Goal: Task Accomplishment & Management: Use online tool/utility

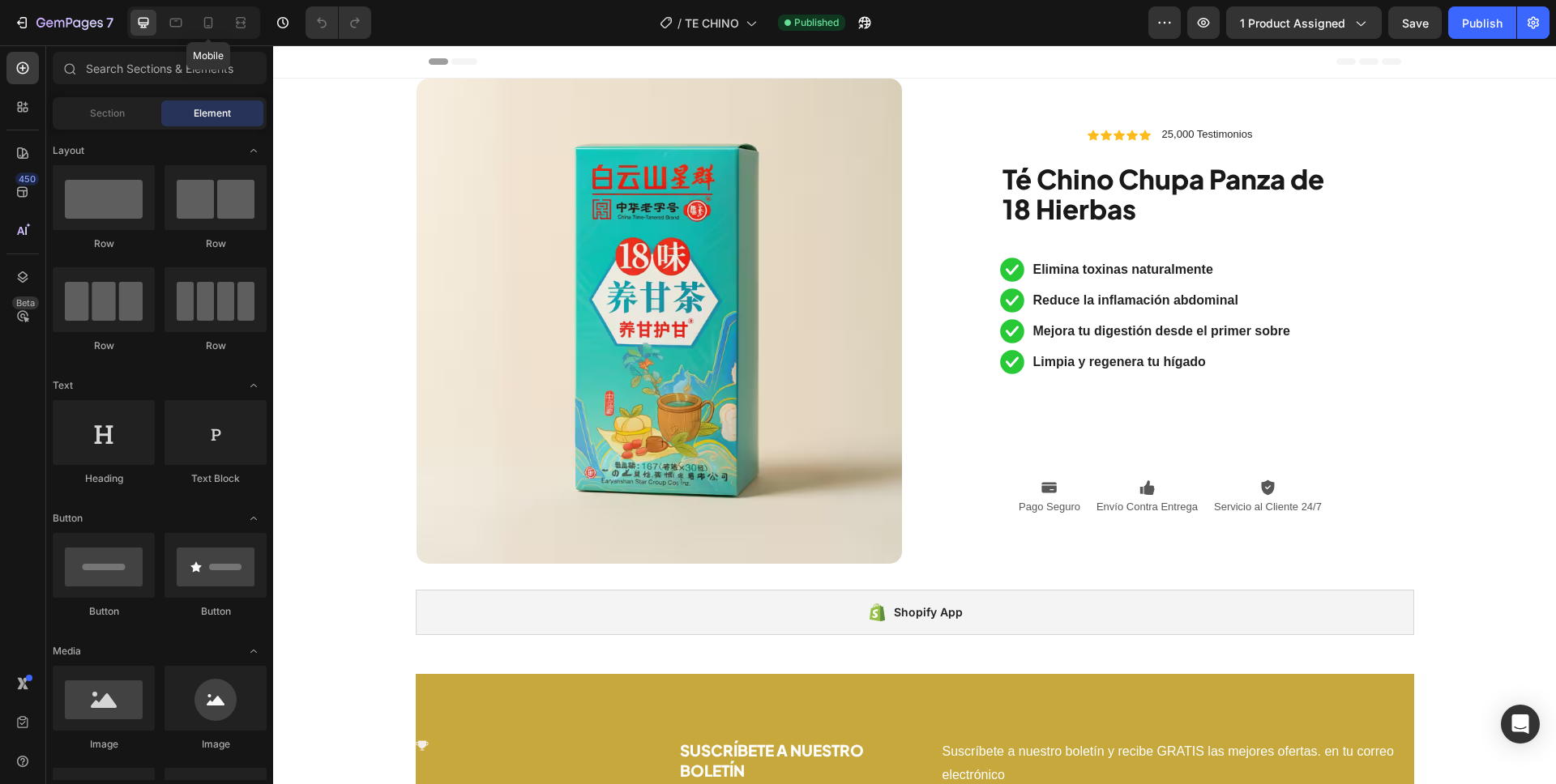
click at [192, 28] on div "Mobile" at bounding box center [194, 23] width 133 height 33
click at [200, 28] on icon at bounding box center [208, 22] width 16 height 16
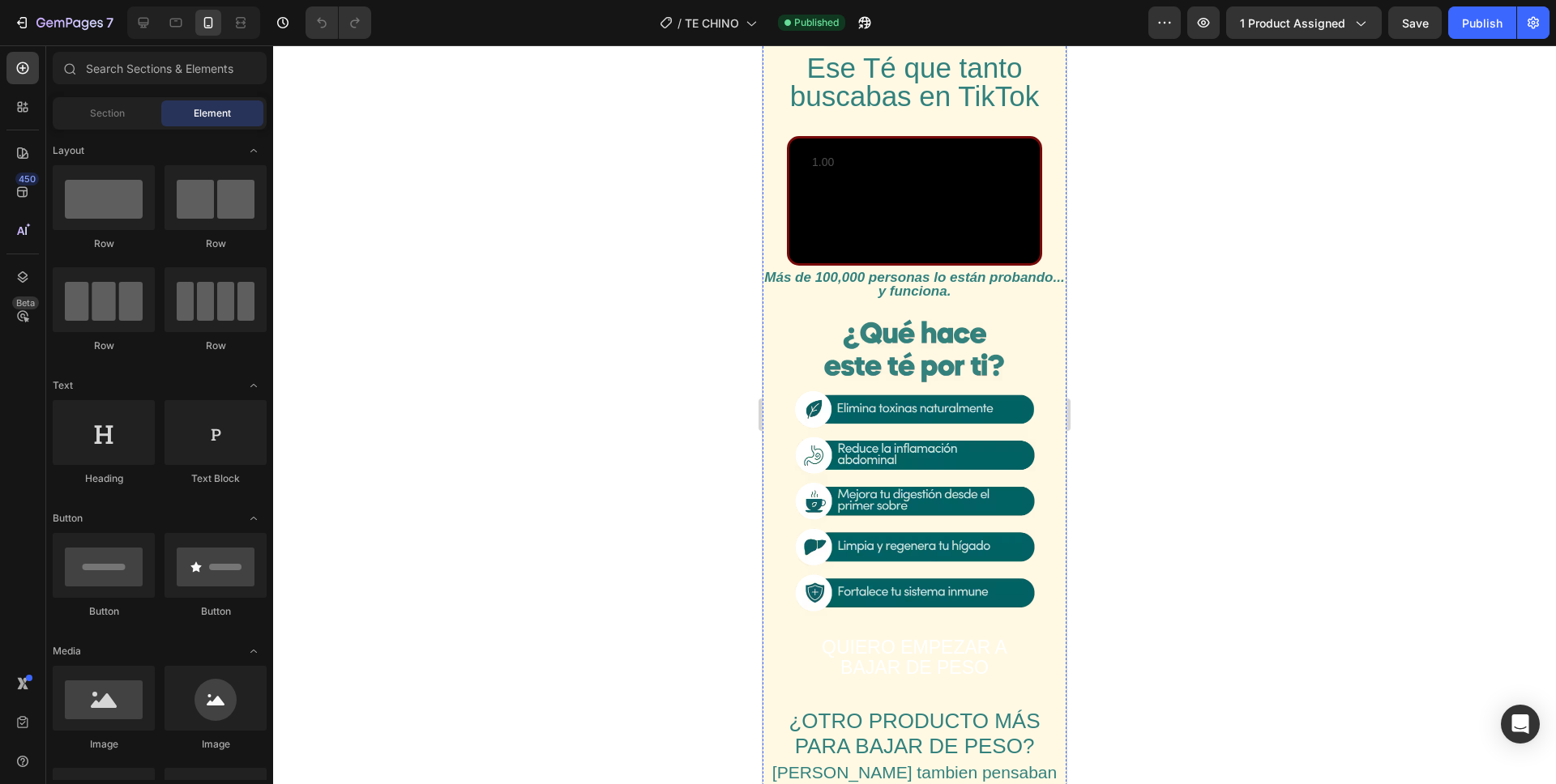
scroll to position [143, 0]
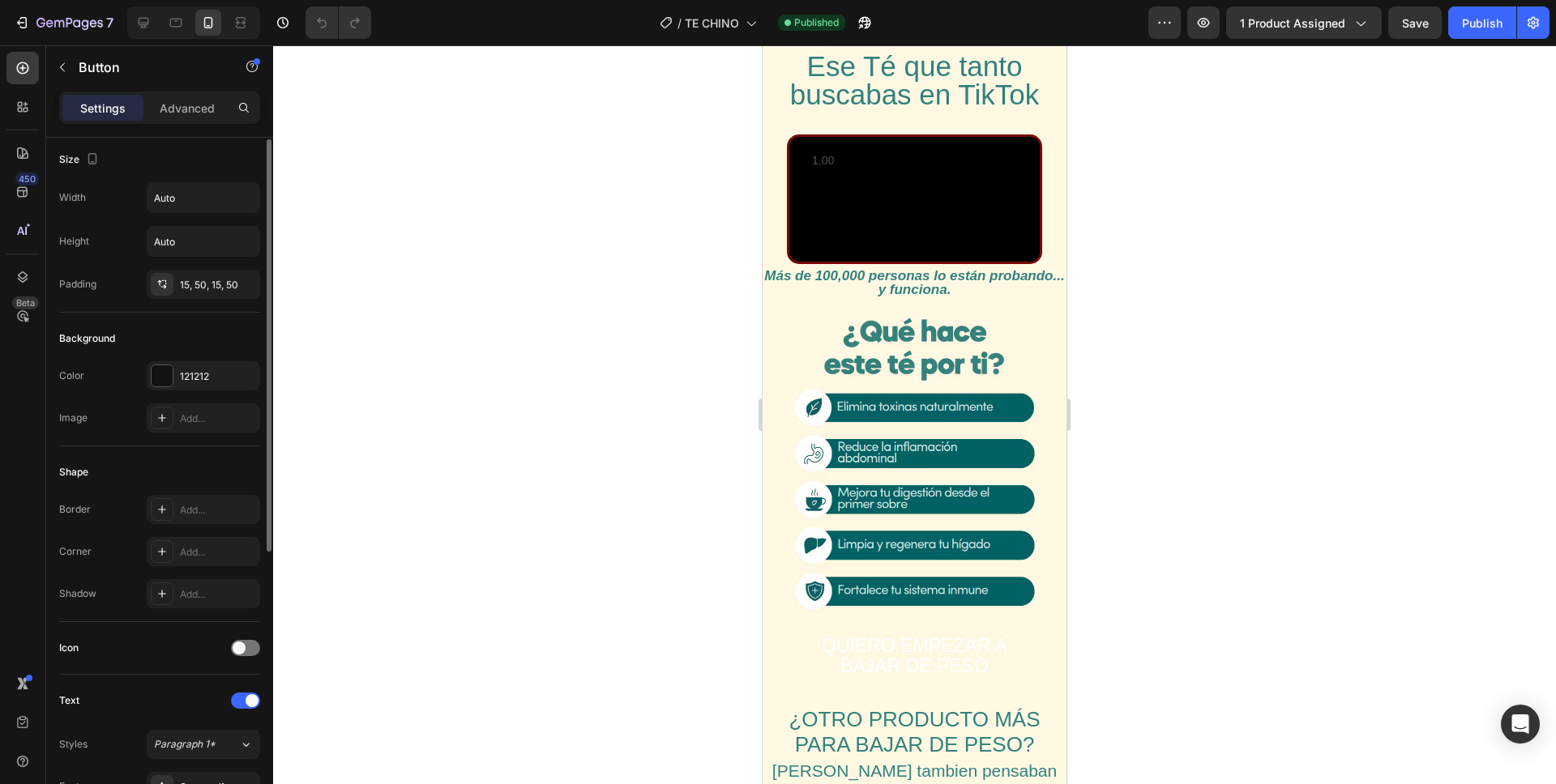
scroll to position [469, 0]
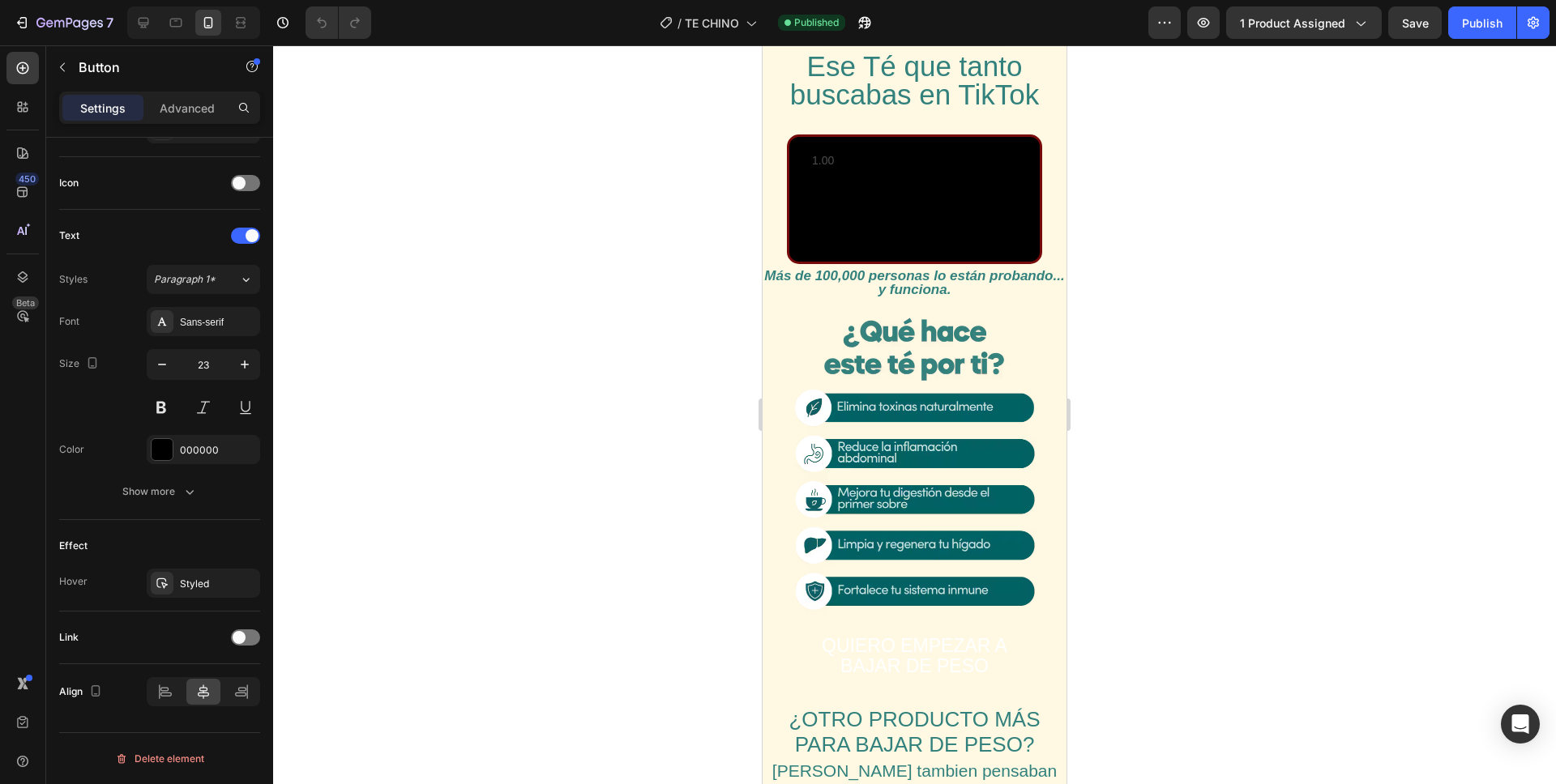
click at [246, 637] on div at bounding box center [246, 637] width 29 height 16
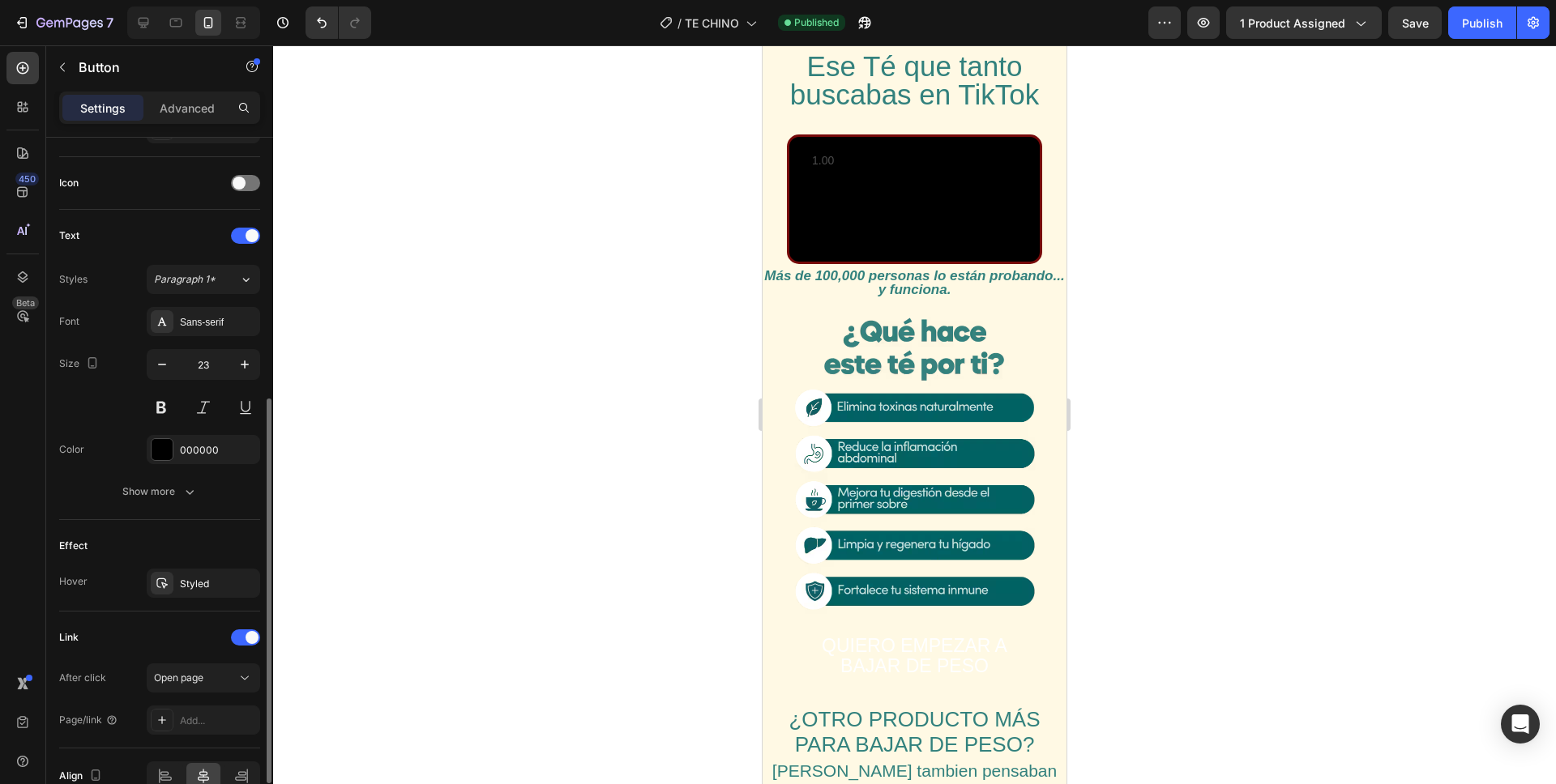
scroll to position [554, 0]
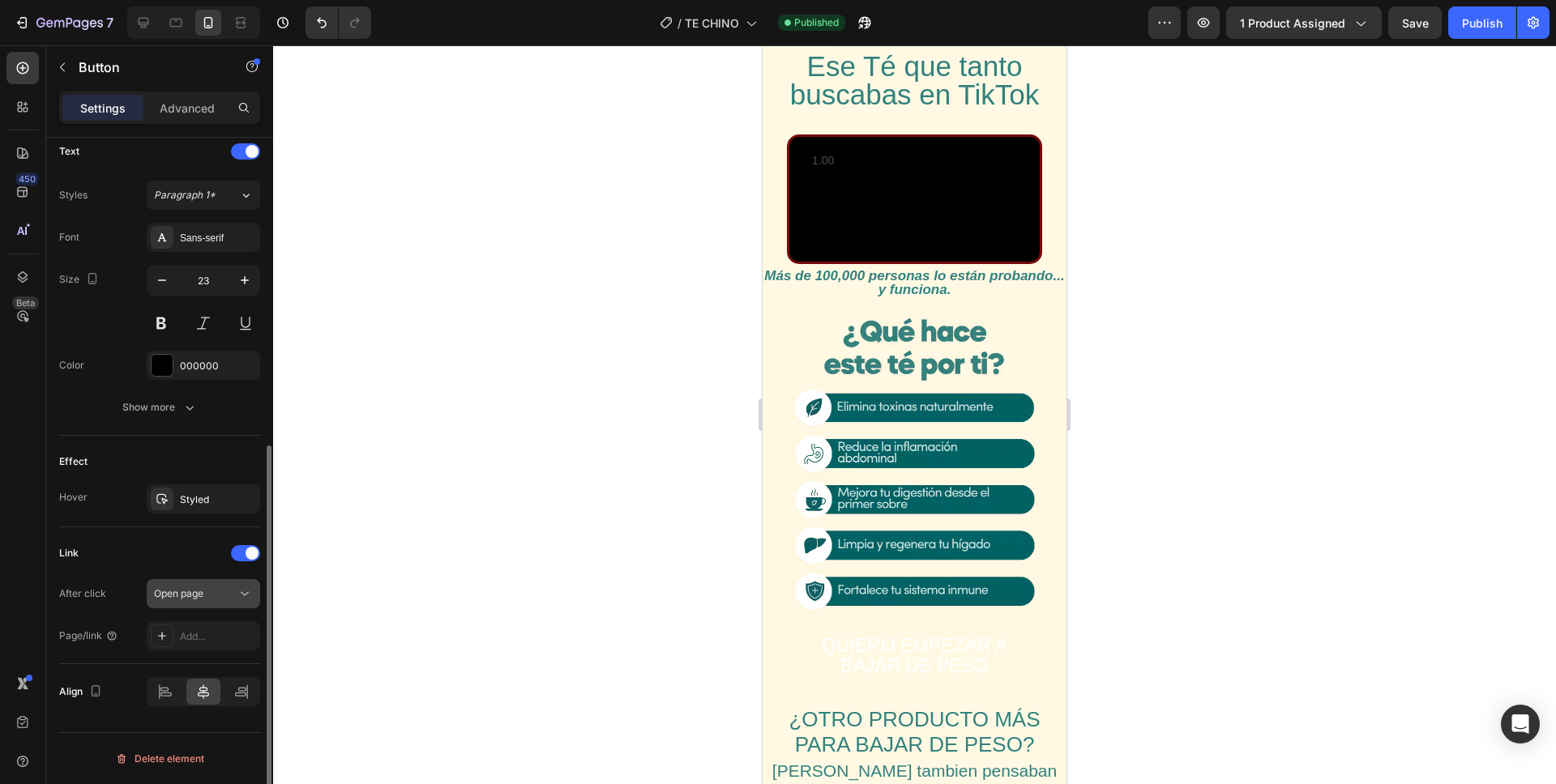
click at [197, 586] on span "Open page" at bounding box center [178, 593] width 49 height 14
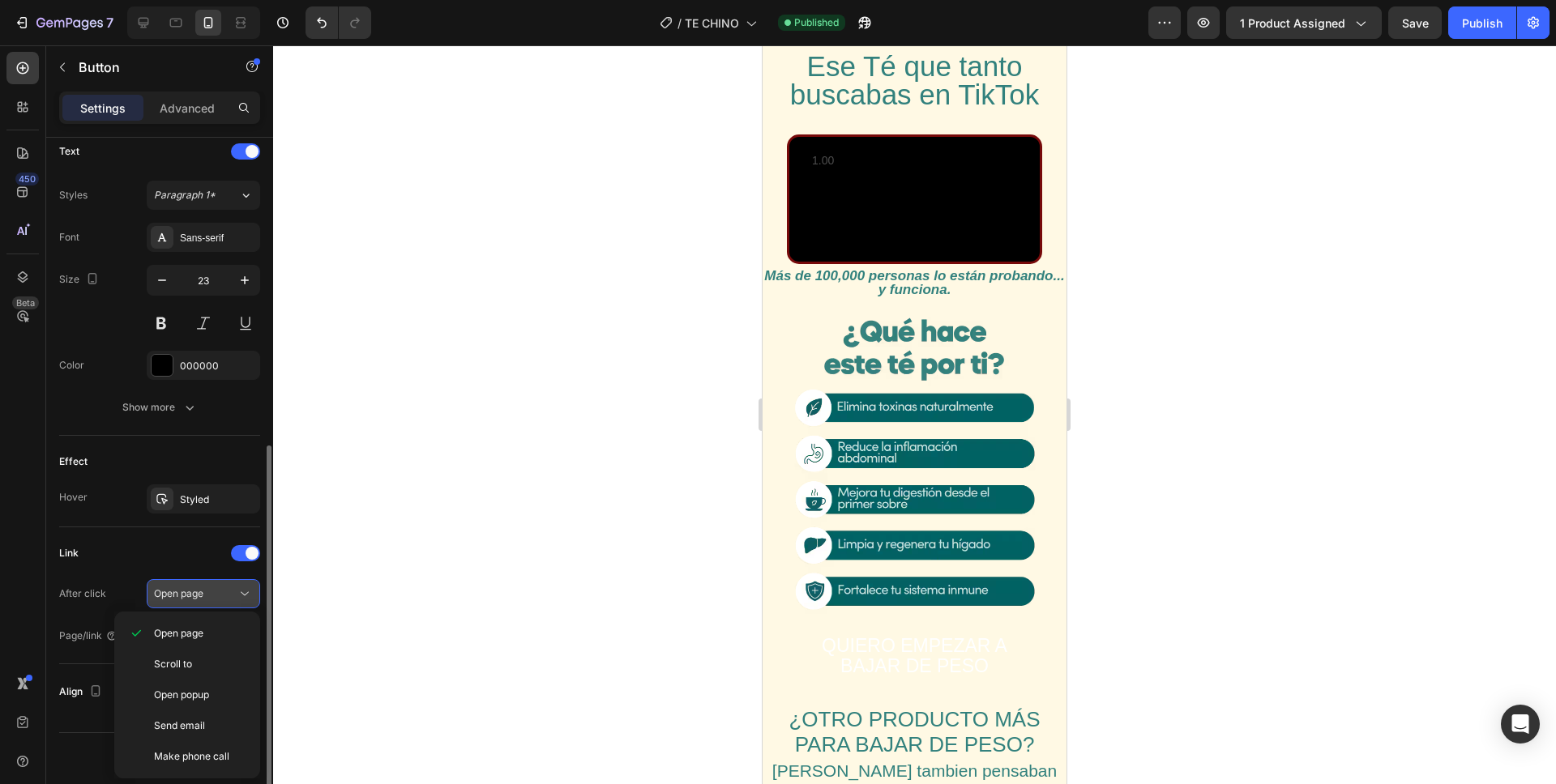
click at [208, 580] on button "Open page" at bounding box center [203, 594] width 113 height 29
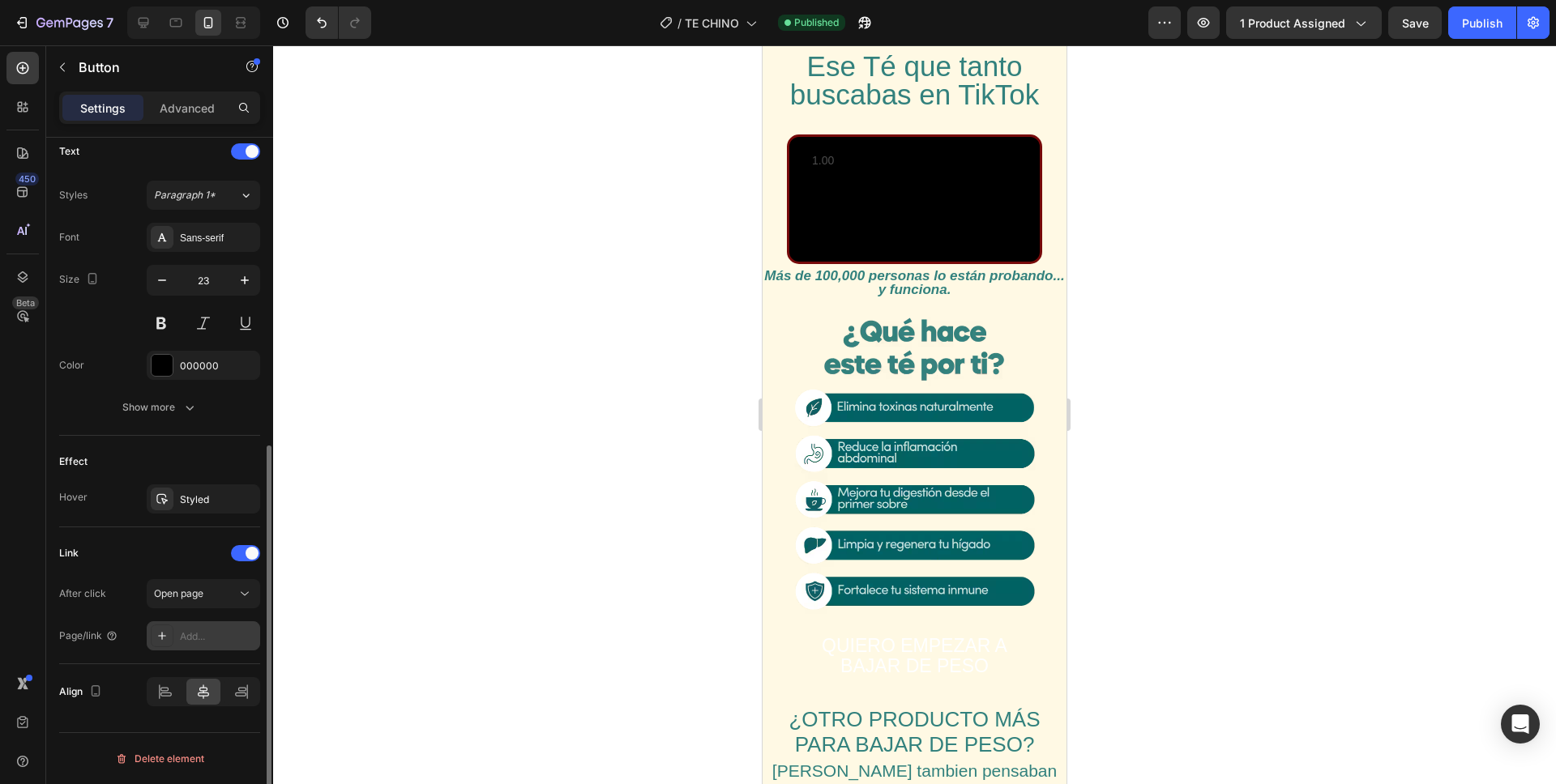
click at [219, 639] on div "Add..." at bounding box center [218, 636] width 76 height 14
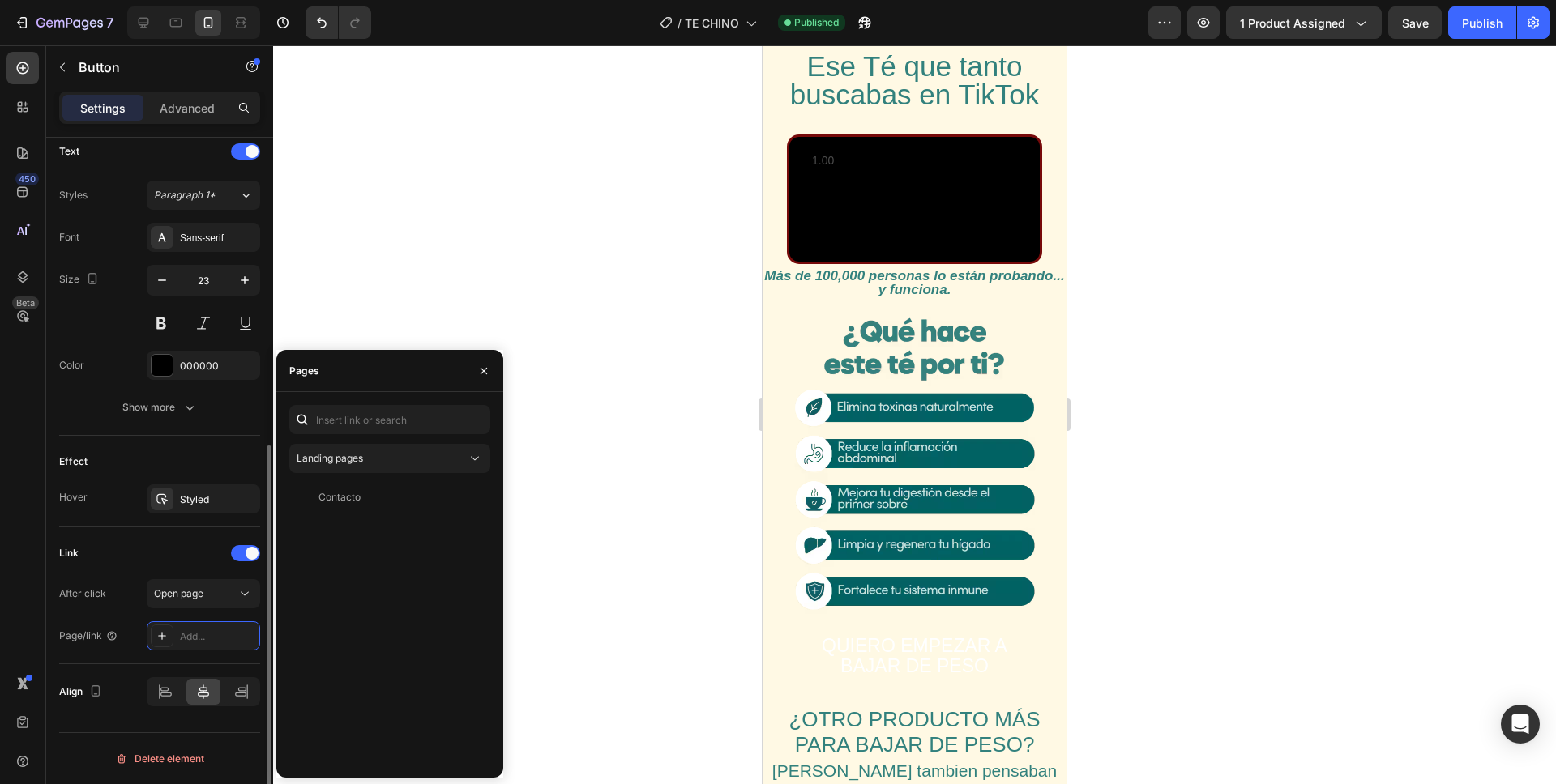
click at [89, 603] on div "After click" at bounding box center [83, 593] width 47 height 26
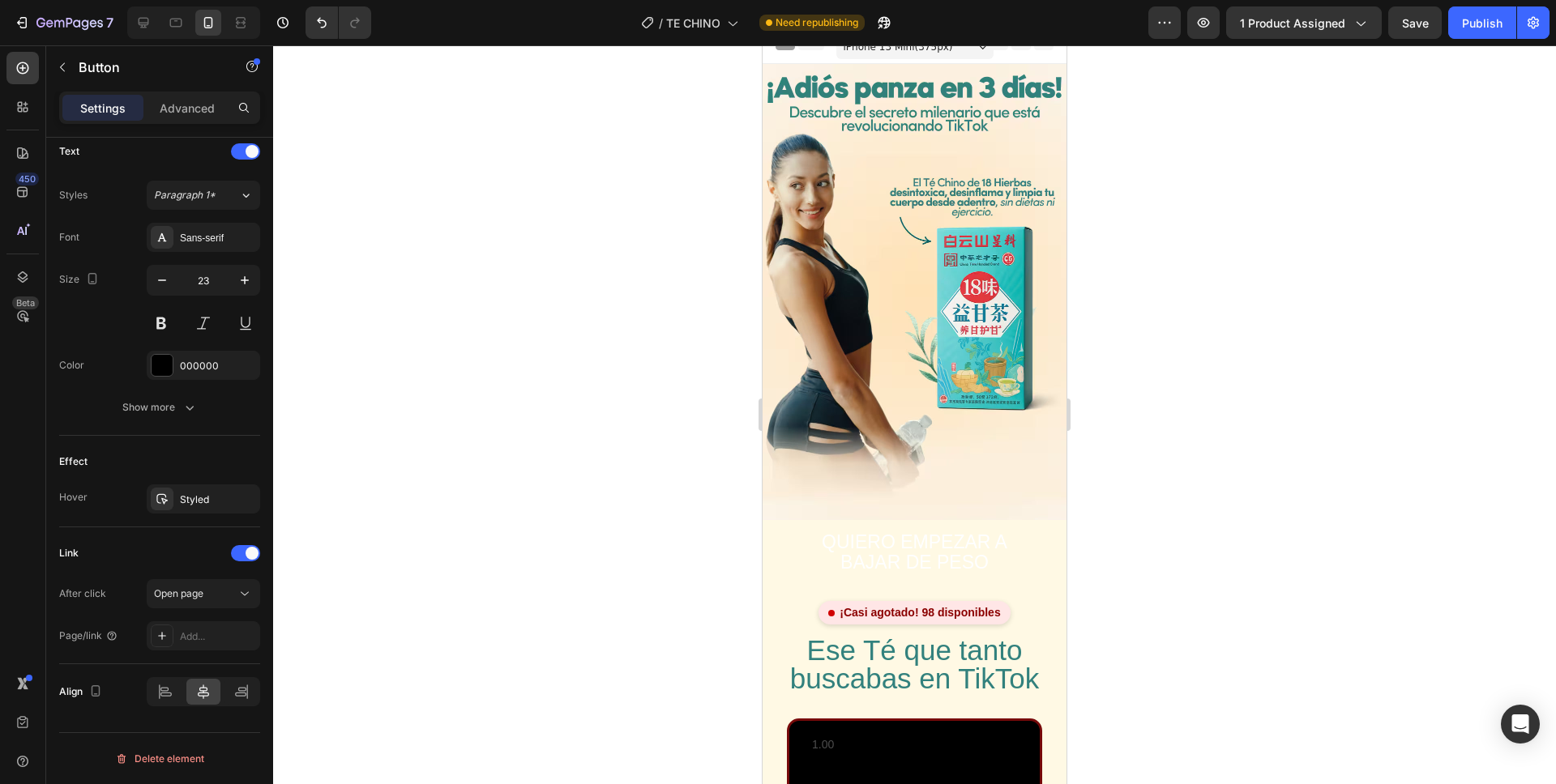
scroll to position [18, 0]
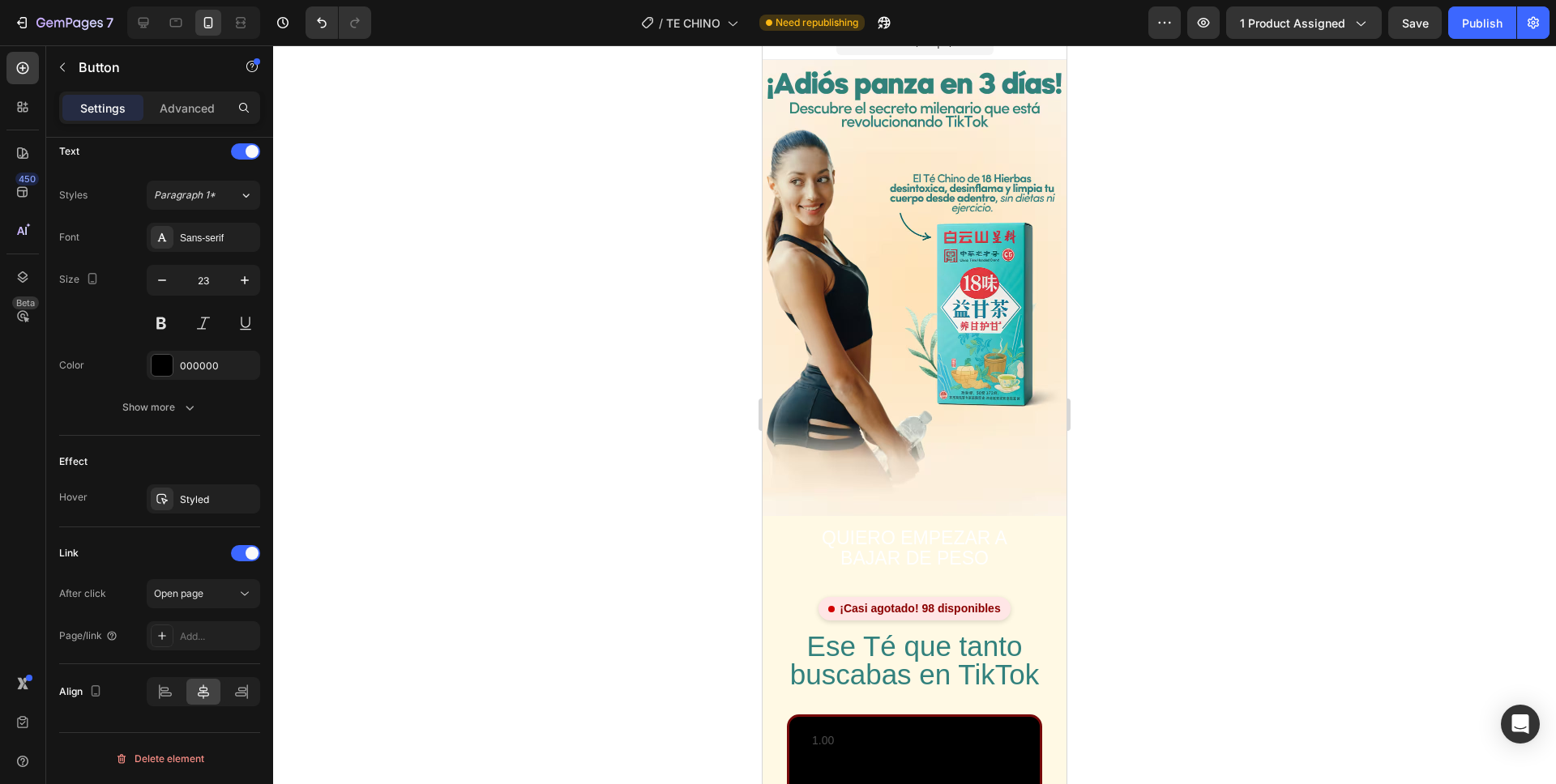
click at [1027, 560] on button "QUIERO EMPEZAR A BAJAR DE PESO" at bounding box center [914, 549] width 287 height 65
click at [808, 557] on button "QUIERO EMPEZAR A BAJAR DE PESO" at bounding box center [914, 549] width 287 height 65
click at [842, 552] on span "QUIERO EMPEZAR A BAJAR DE PESO" at bounding box center [914, 548] width 185 height 41
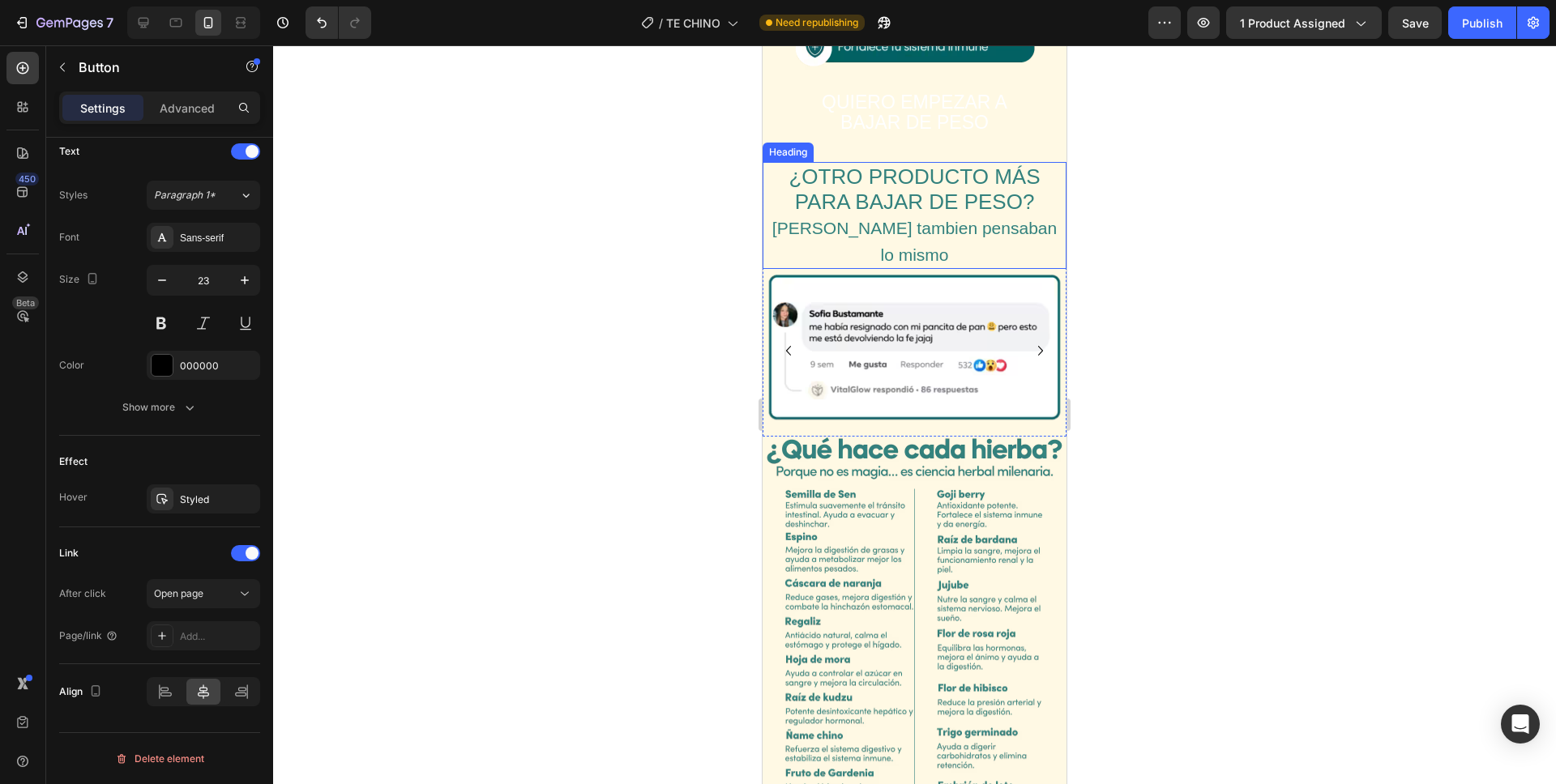
scroll to position [1457, 0]
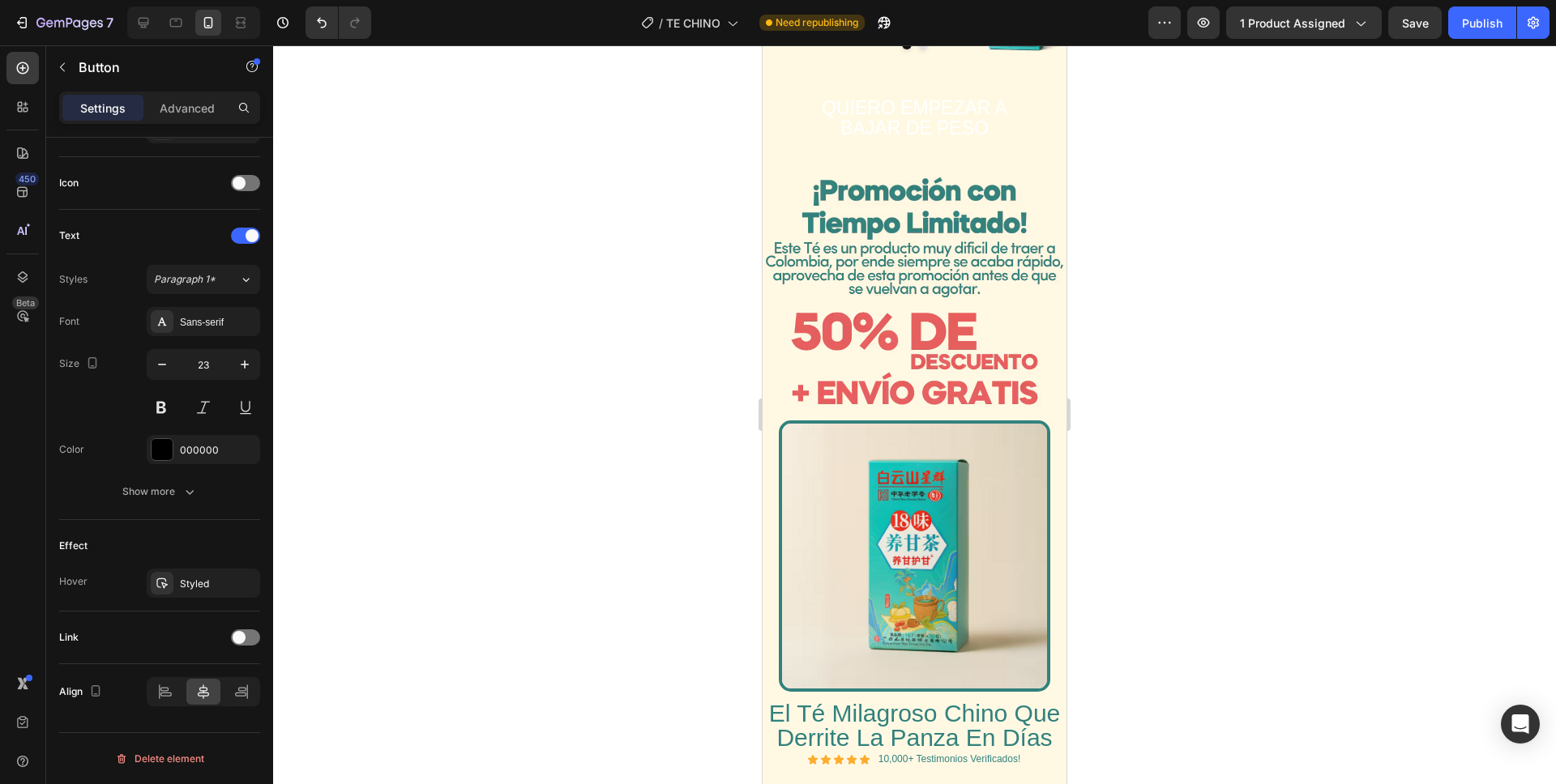
scroll to position [2649, 0]
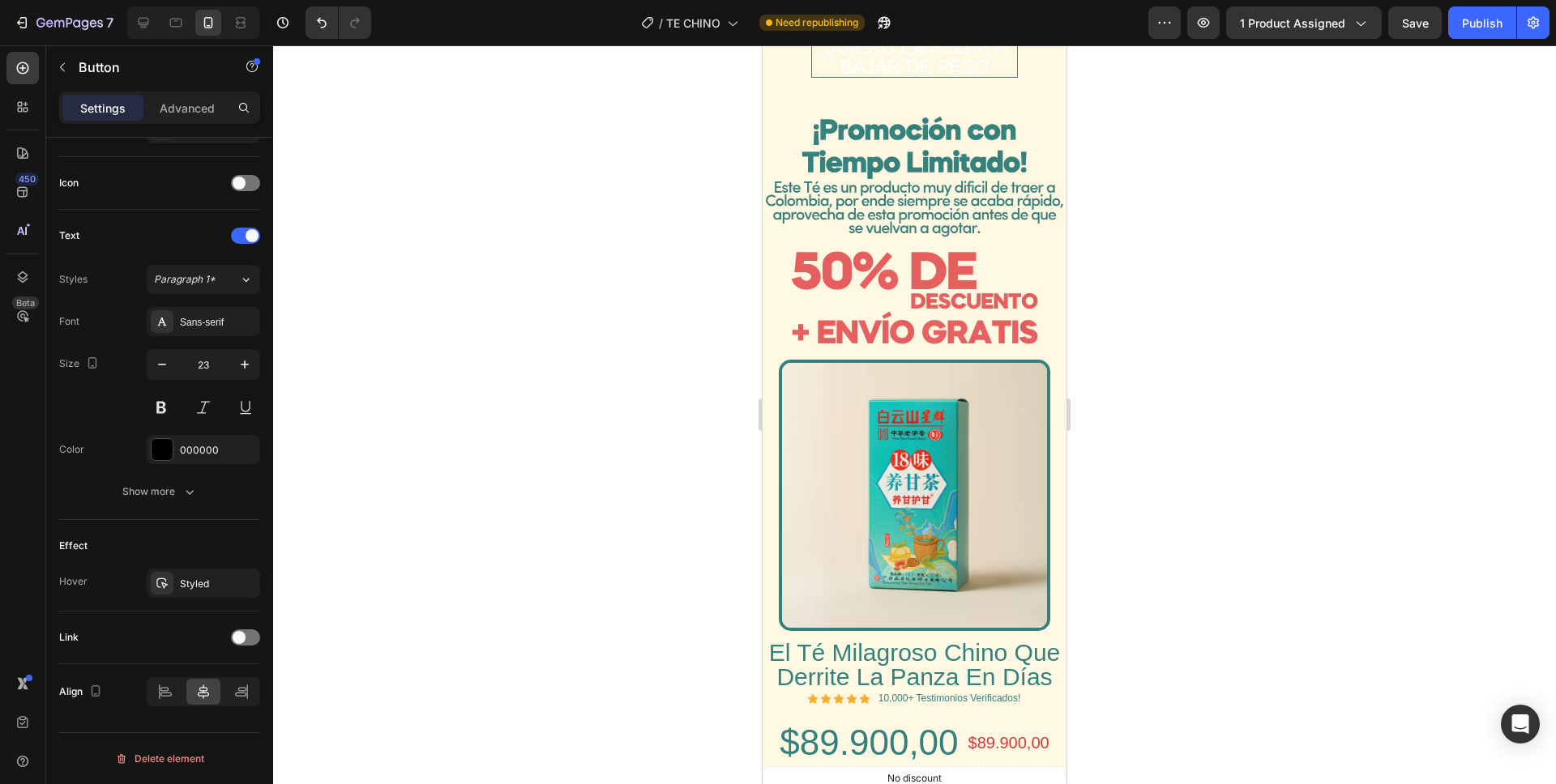
click at [925, 78] on span "QUIERO EMPEZAR A BAJAR DE PESO" at bounding box center [914, 57] width 185 height 41
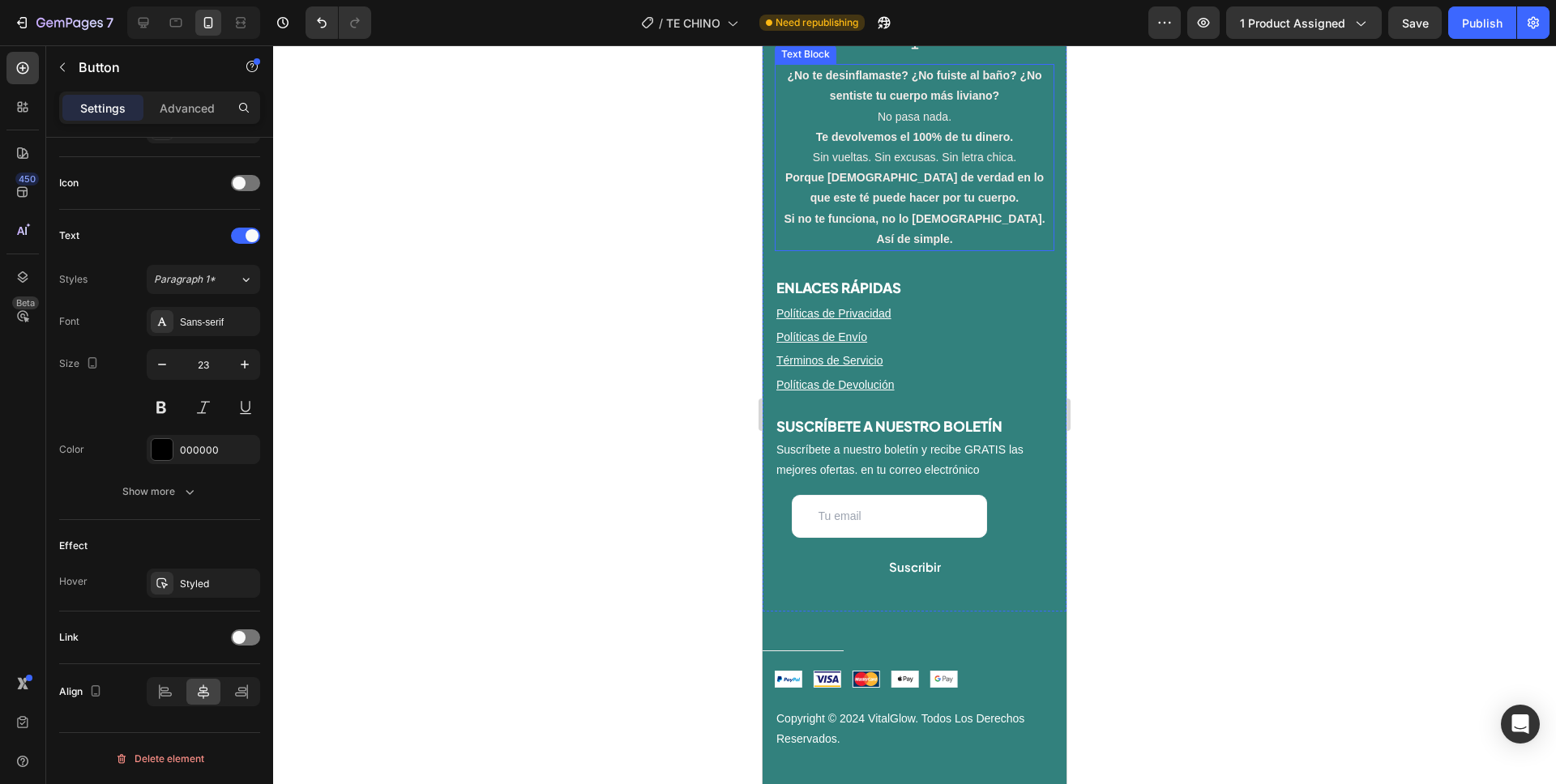
scroll to position [3787, 0]
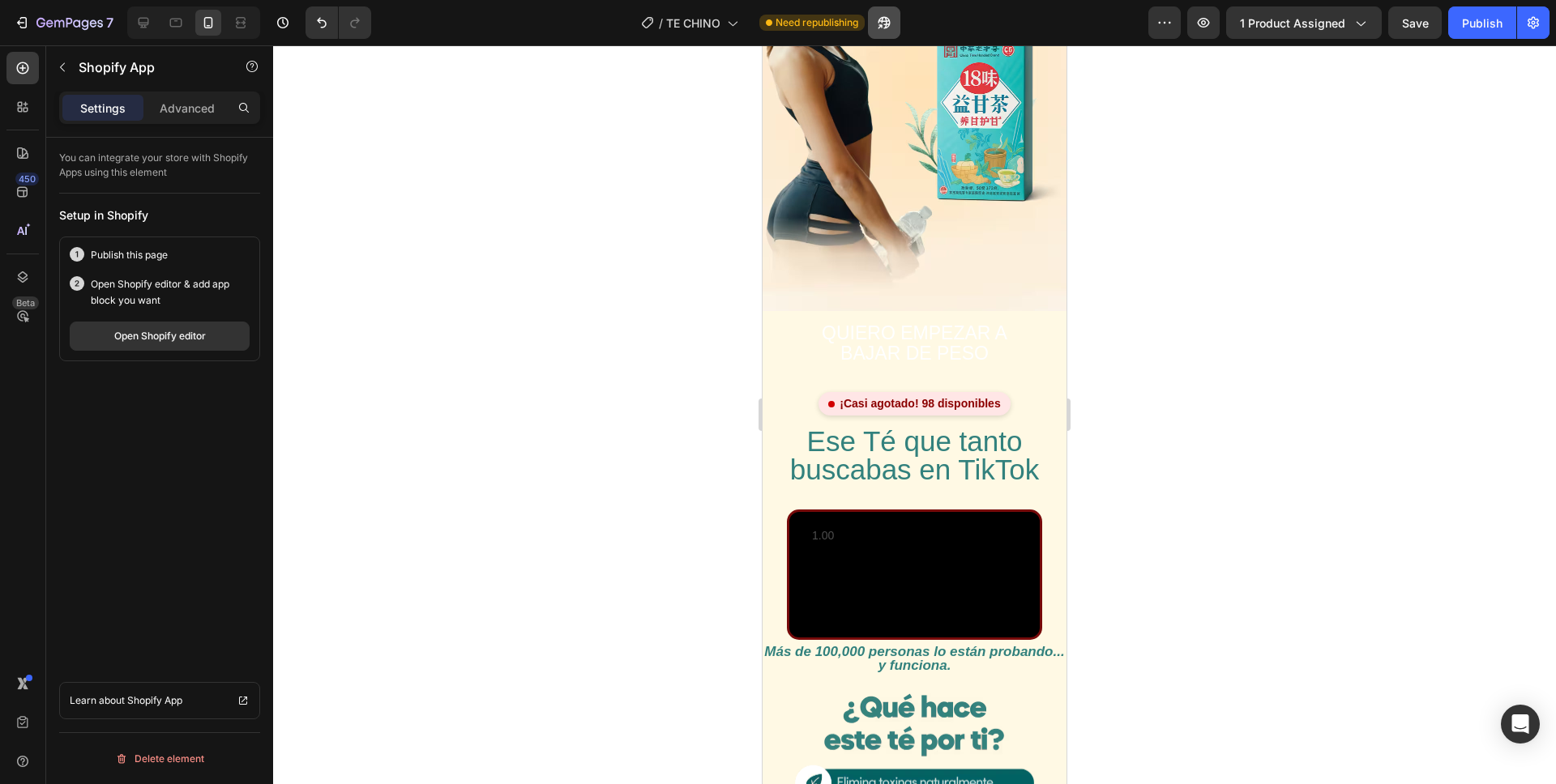
scroll to position [0, 0]
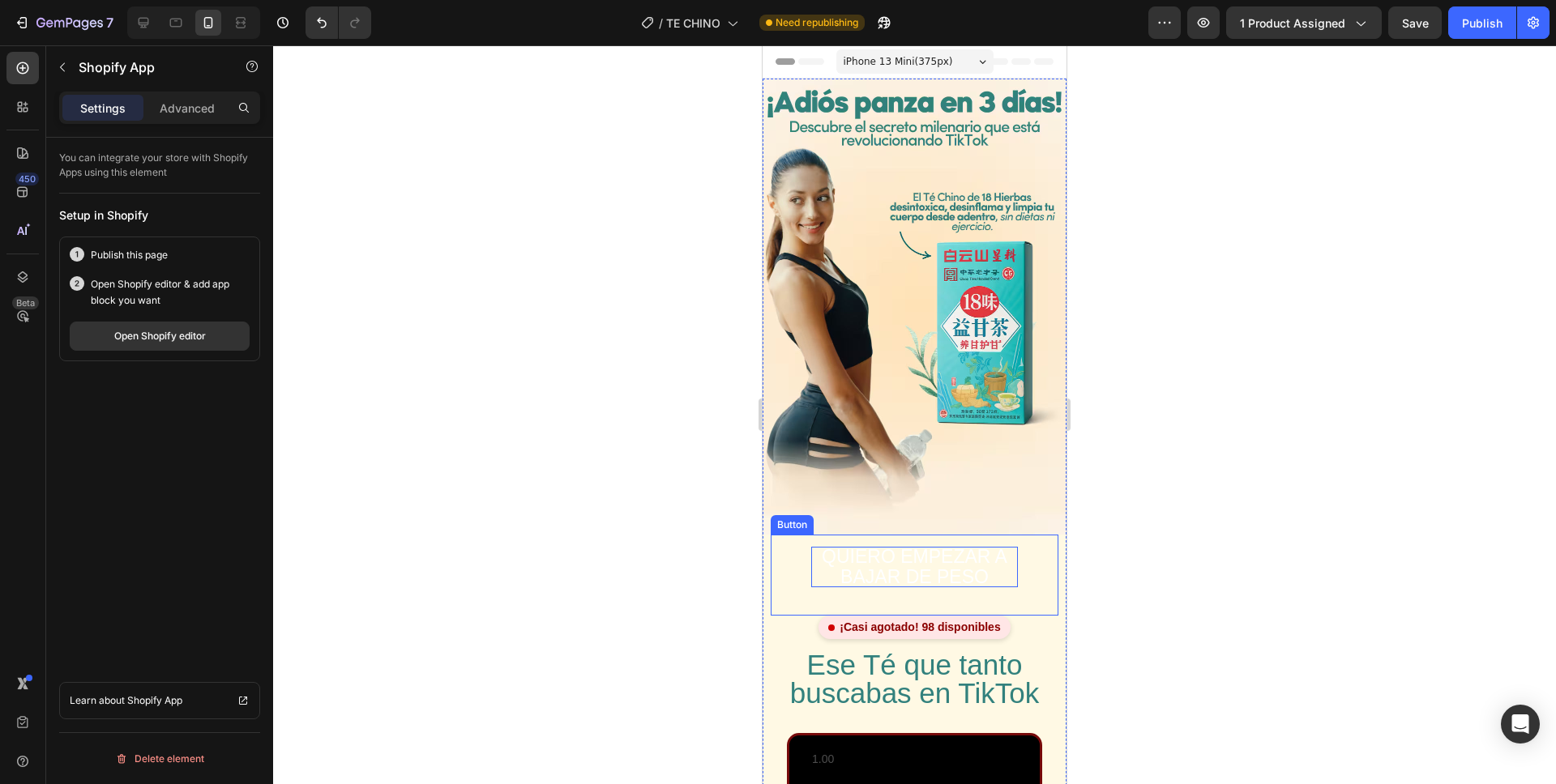
click at [818, 575] on p "QUIERO EMPEZAR A BAJAR DE PESO" at bounding box center [914, 567] width 207 height 41
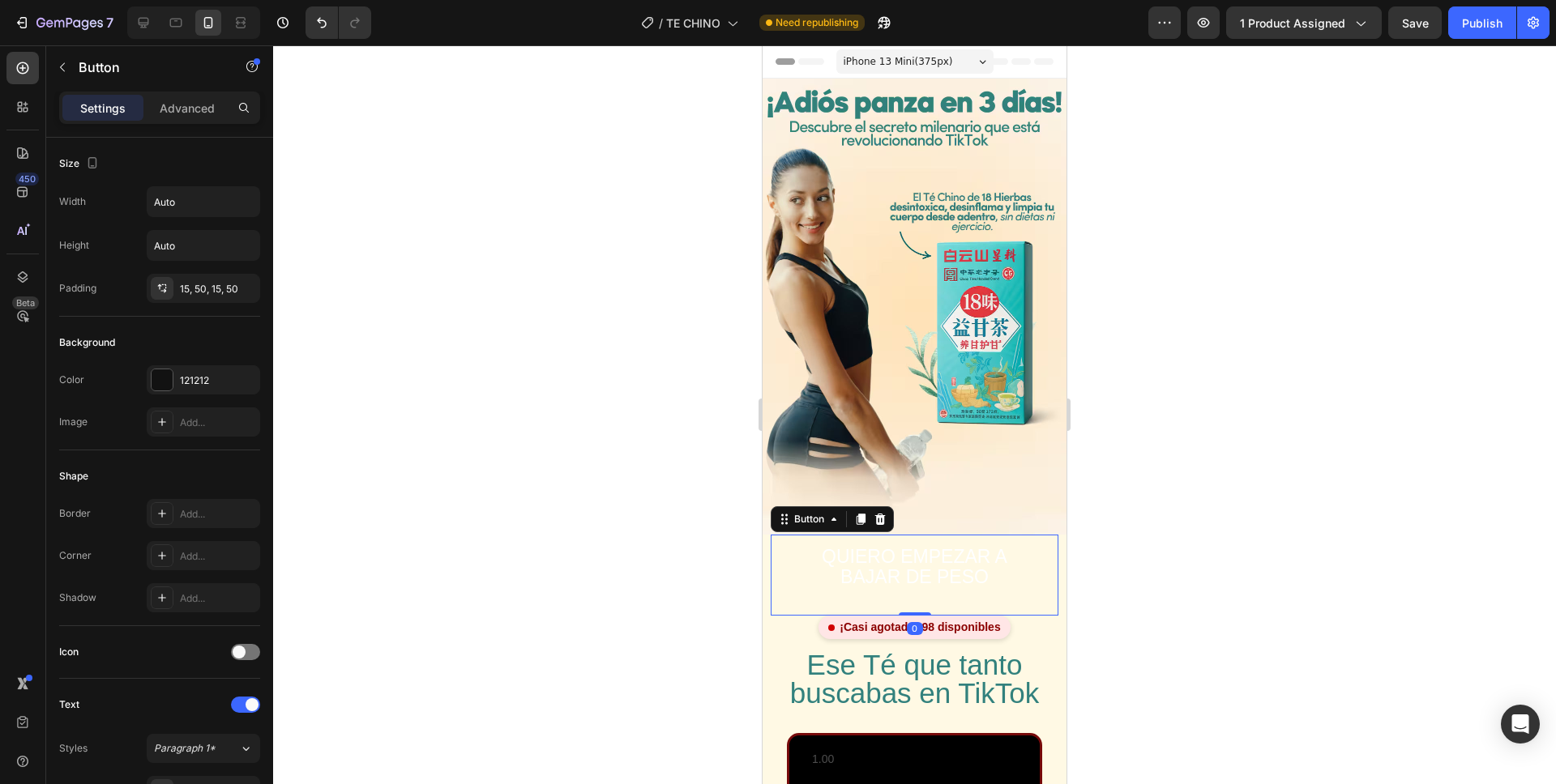
click at [791, 582] on button "QUIERO EMPEZAR A BAJAR DE PESO" at bounding box center [914, 567] width 287 height 65
click at [158, 382] on div at bounding box center [162, 379] width 21 height 21
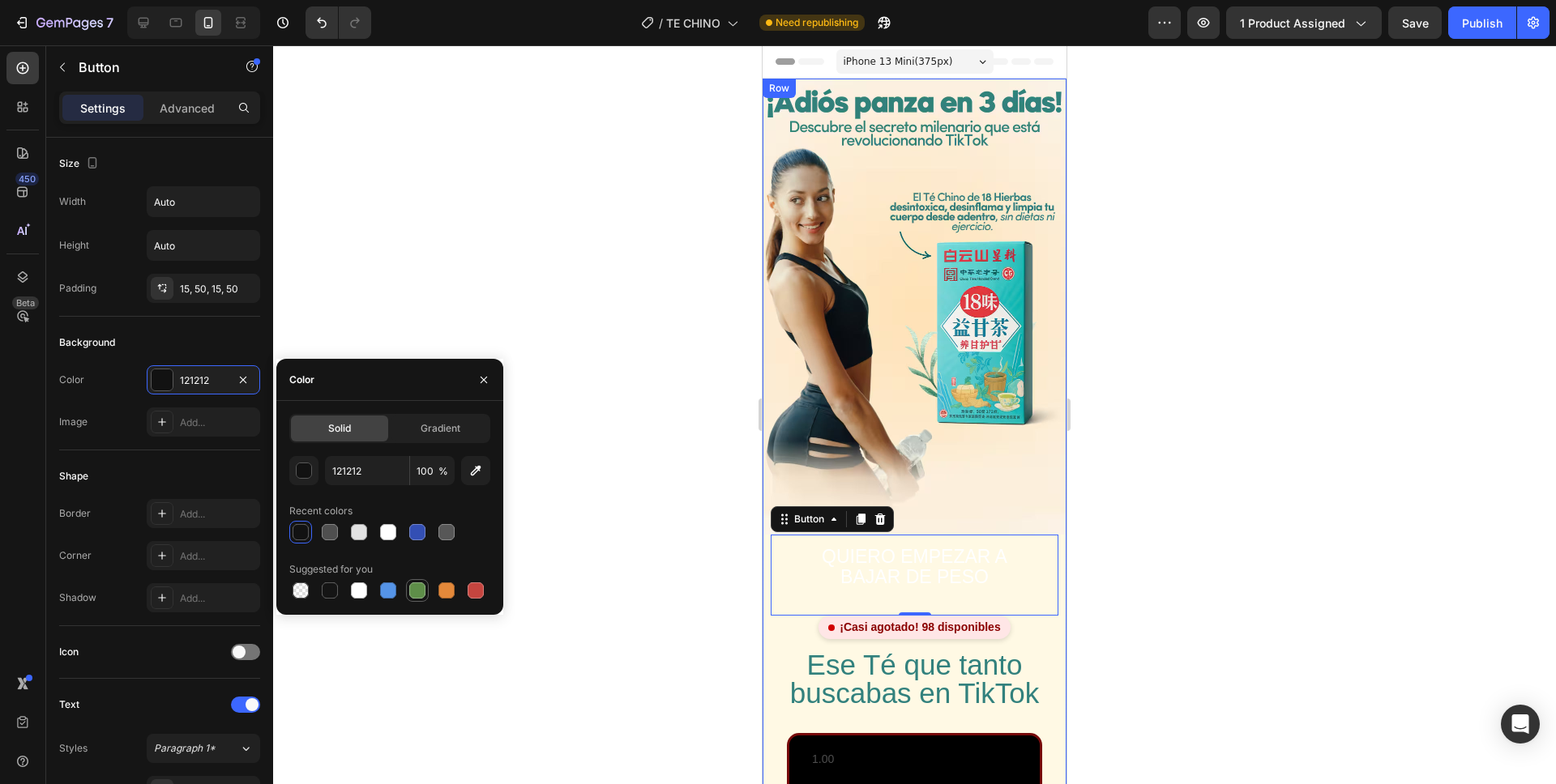
click at [424, 587] on div at bounding box center [416, 590] width 16 height 16
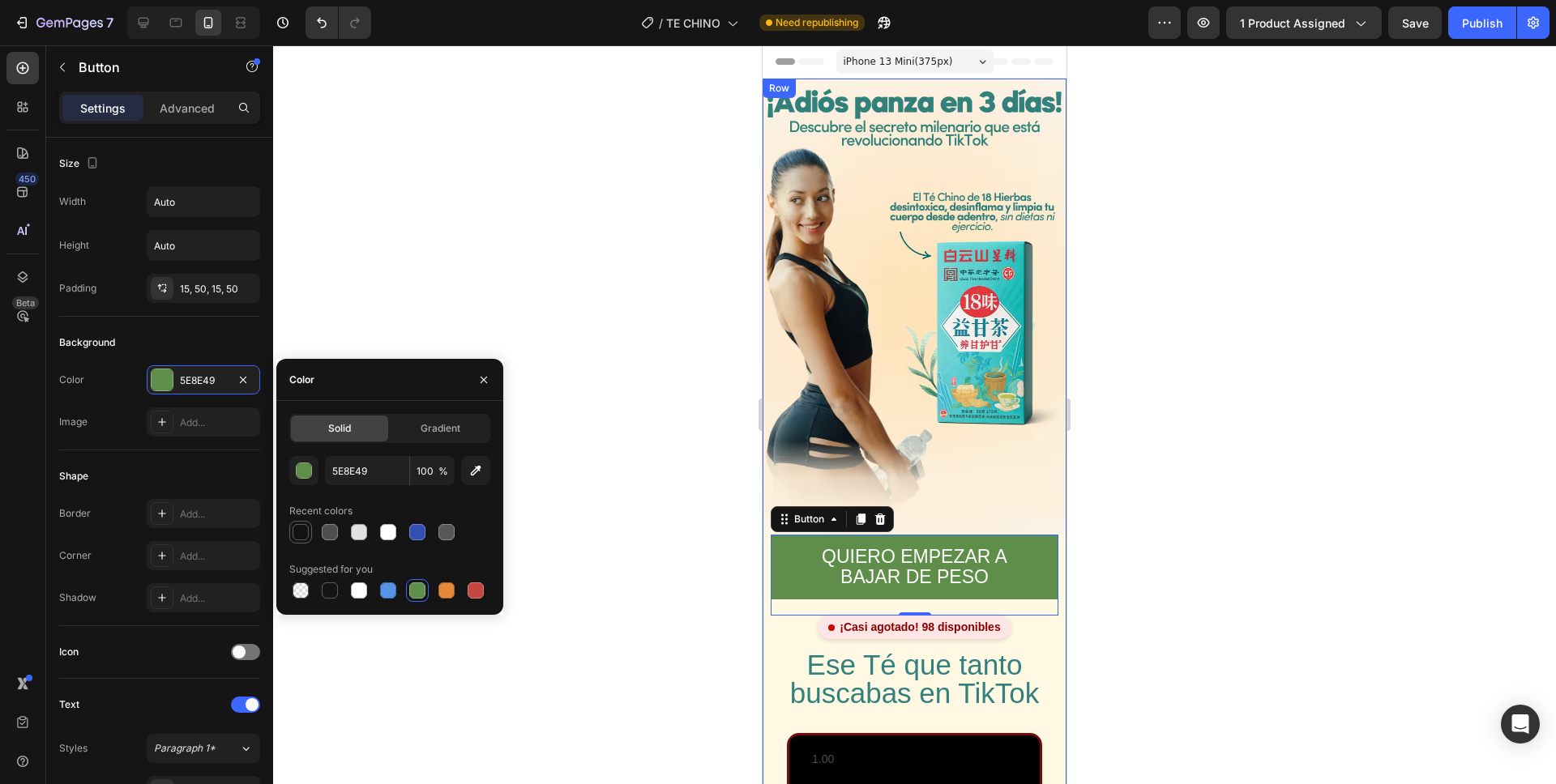
click at [303, 537] on div at bounding box center [300, 532] width 16 height 16
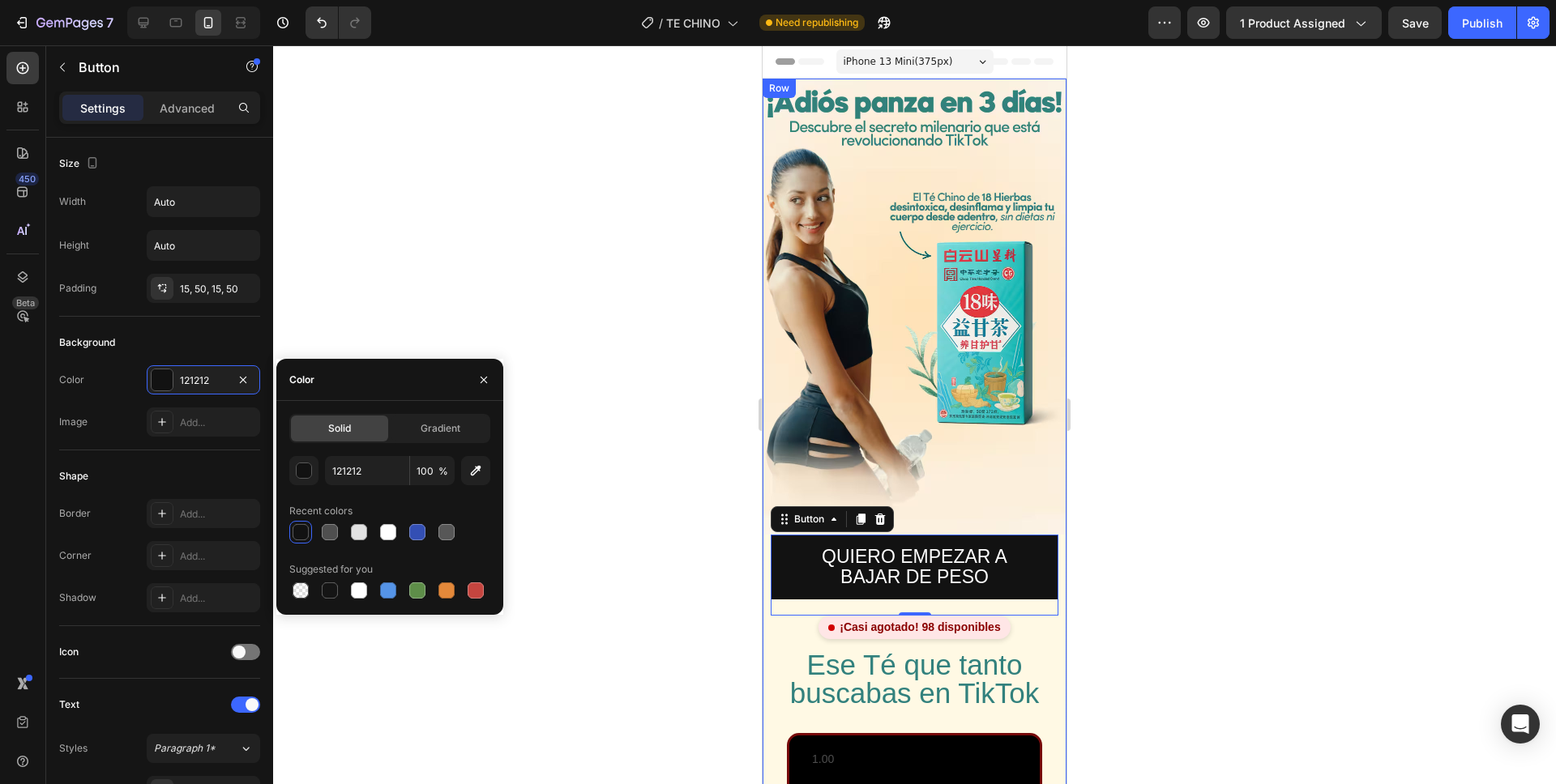
click at [419, 544] on div "121212 100 % Recent colors Suggested for you" at bounding box center [390, 529] width 201 height 146
click at [416, 533] on div at bounding box center [416, 532] width 16 height 16
type input "334FB4"
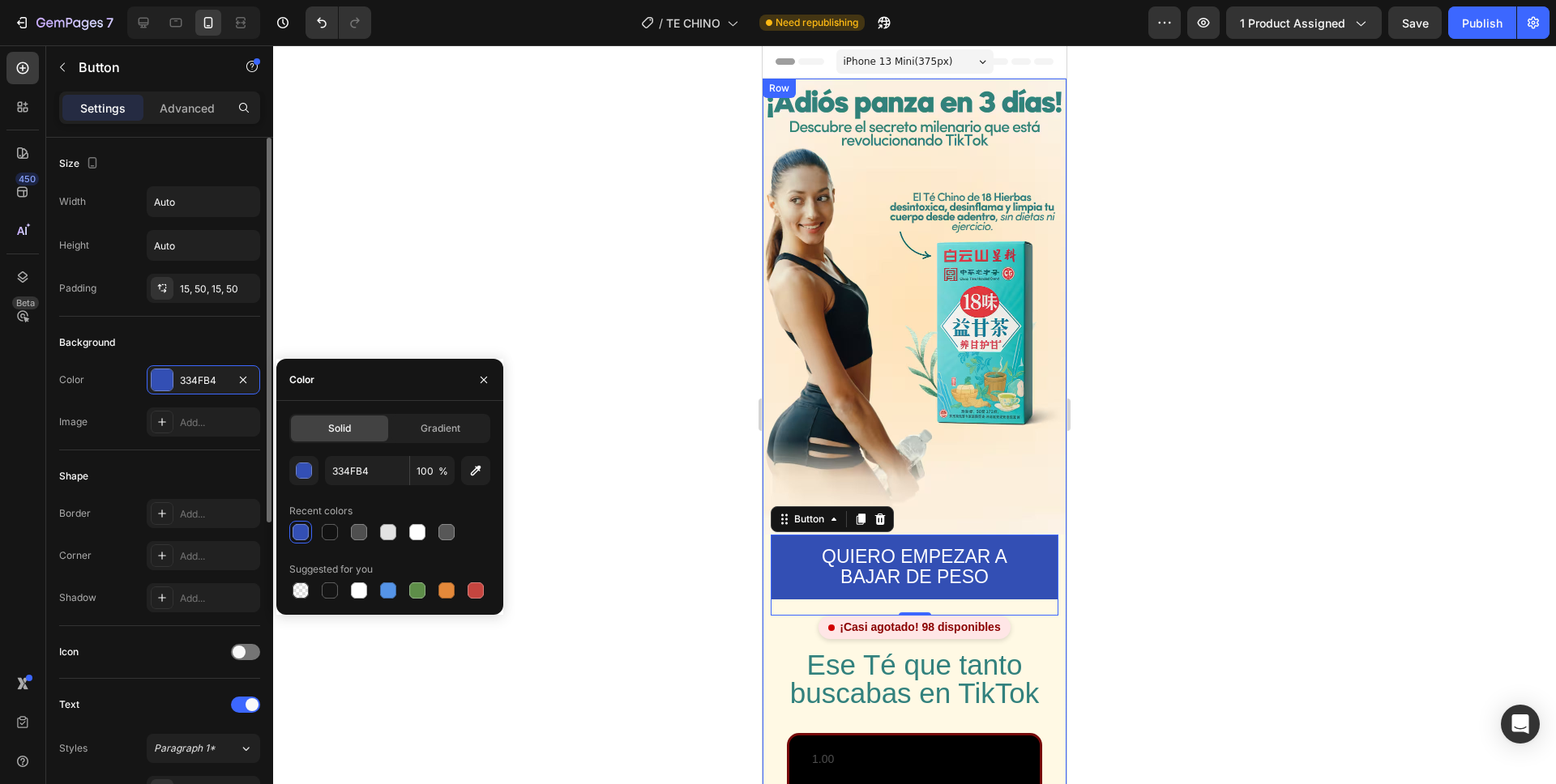
click at [108, 477] on div "Shape" at bounding box center [160, 476] width 201 height 26
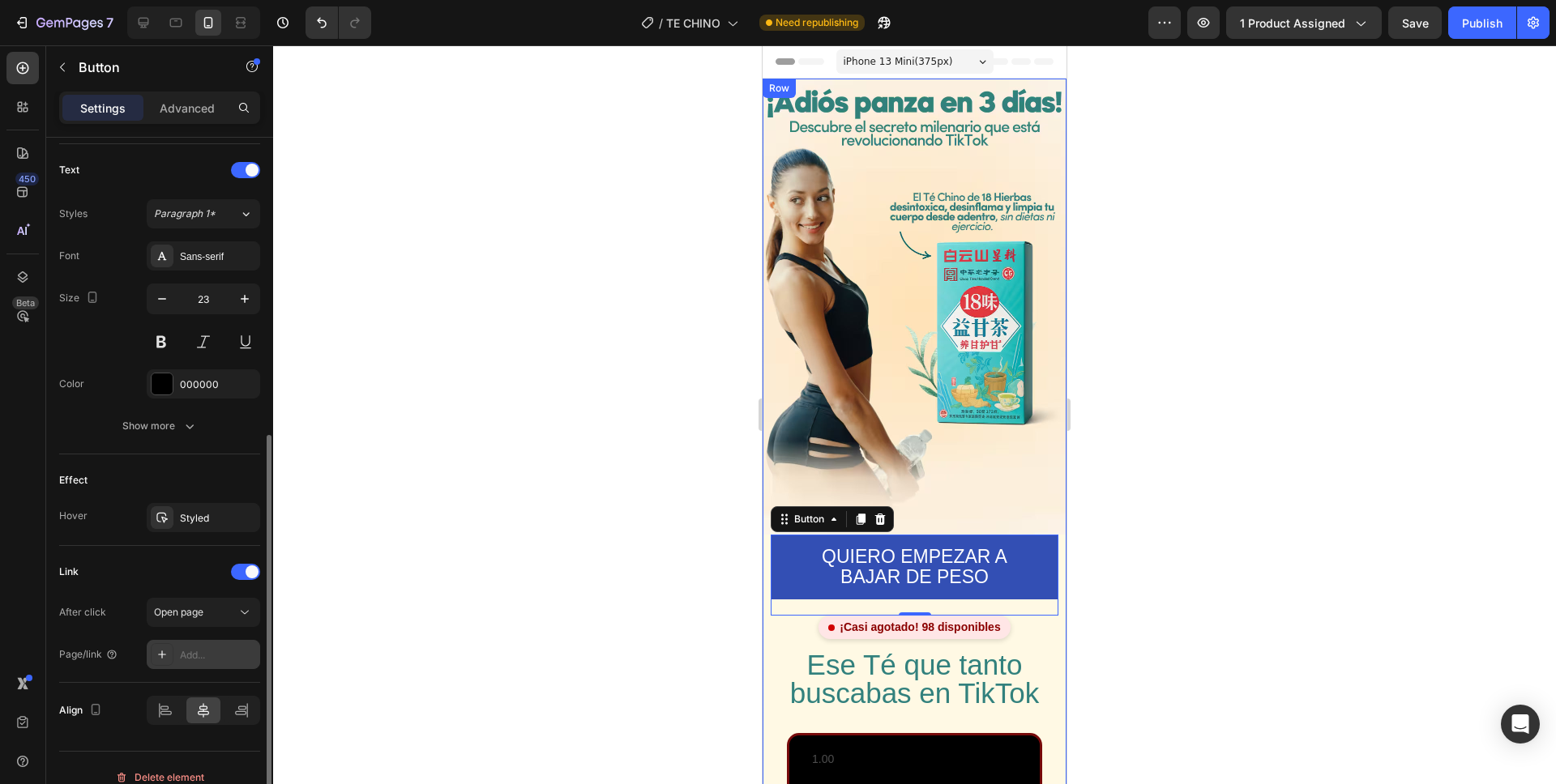
scroll to position [554, 0]
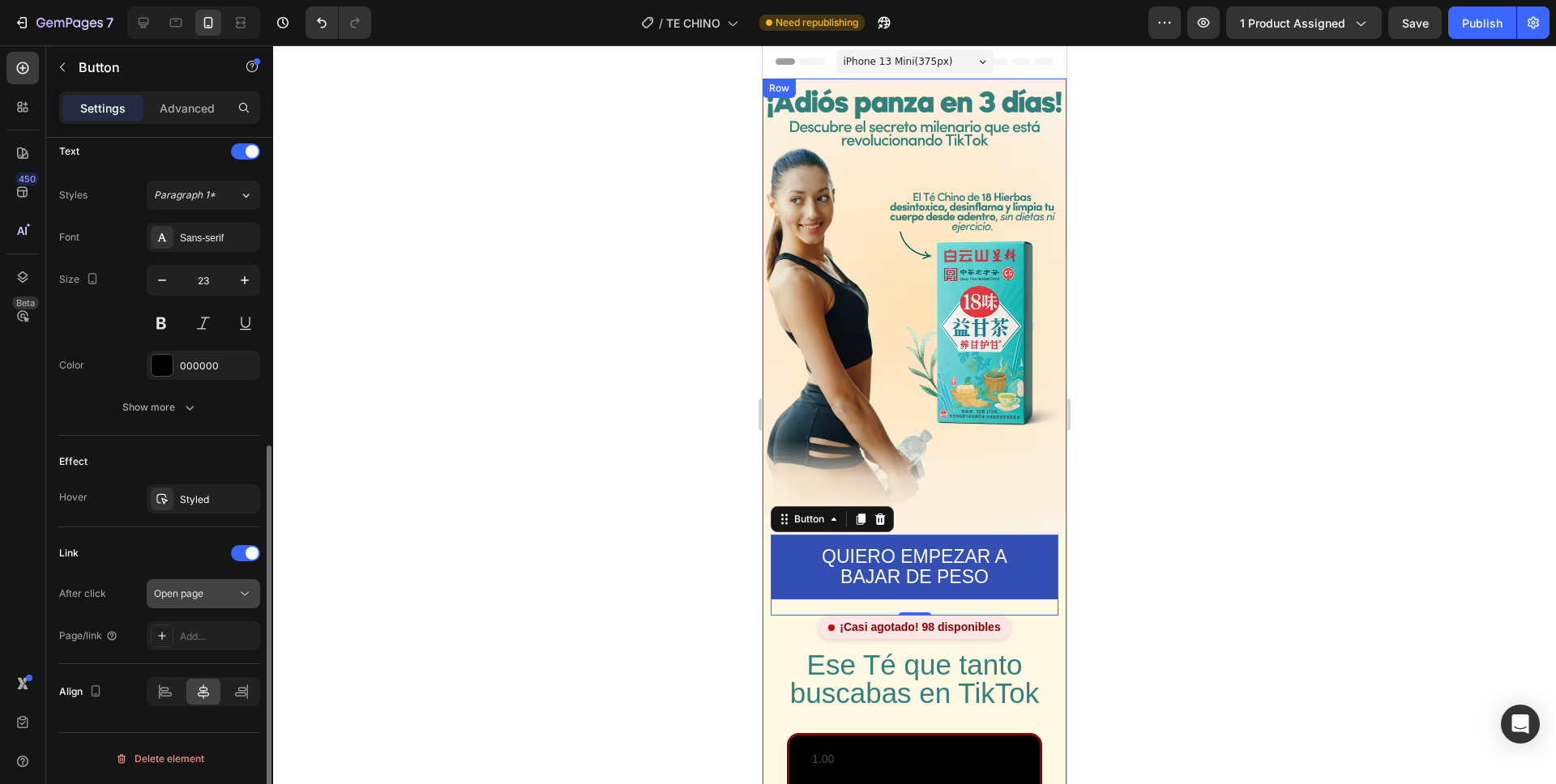
click at [199, 587] on span "Open page" at bounding box center [178, 593] width 49 height 13
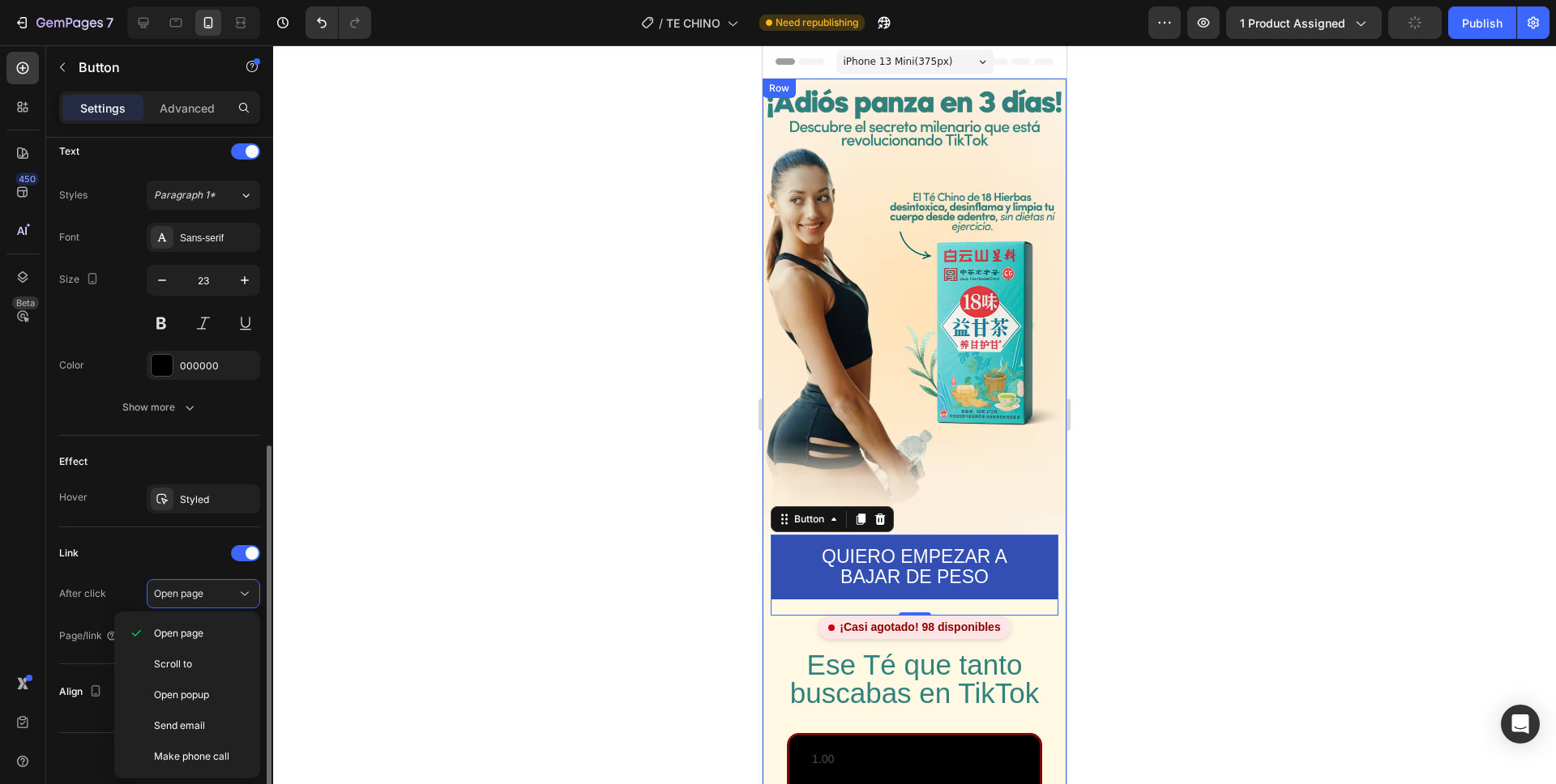
click at [96, 611] on div "After click Open page Page/link Add..." at bounding box center [160, 615] width 201 height 71
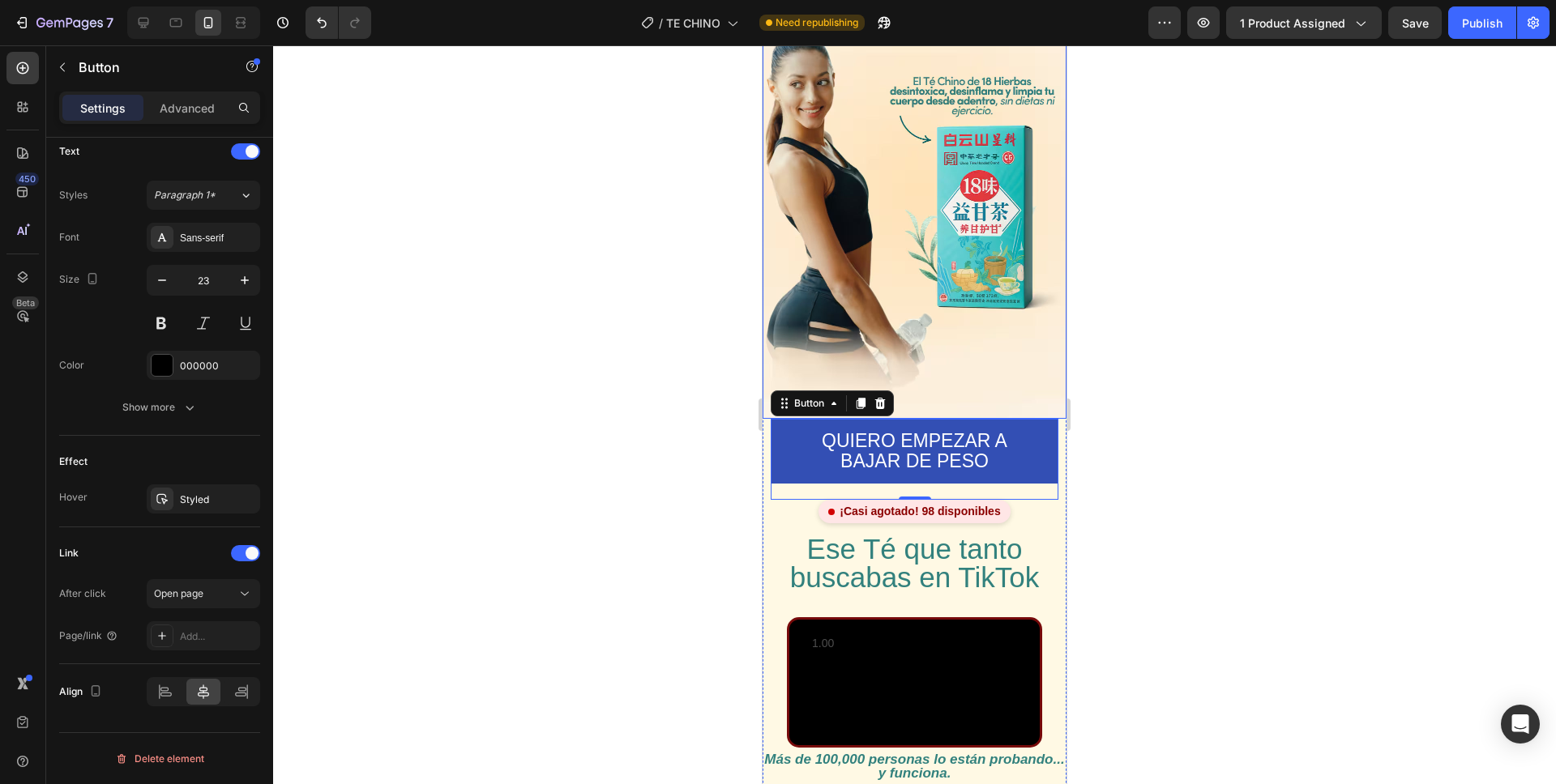
scroll to position [0, 0]
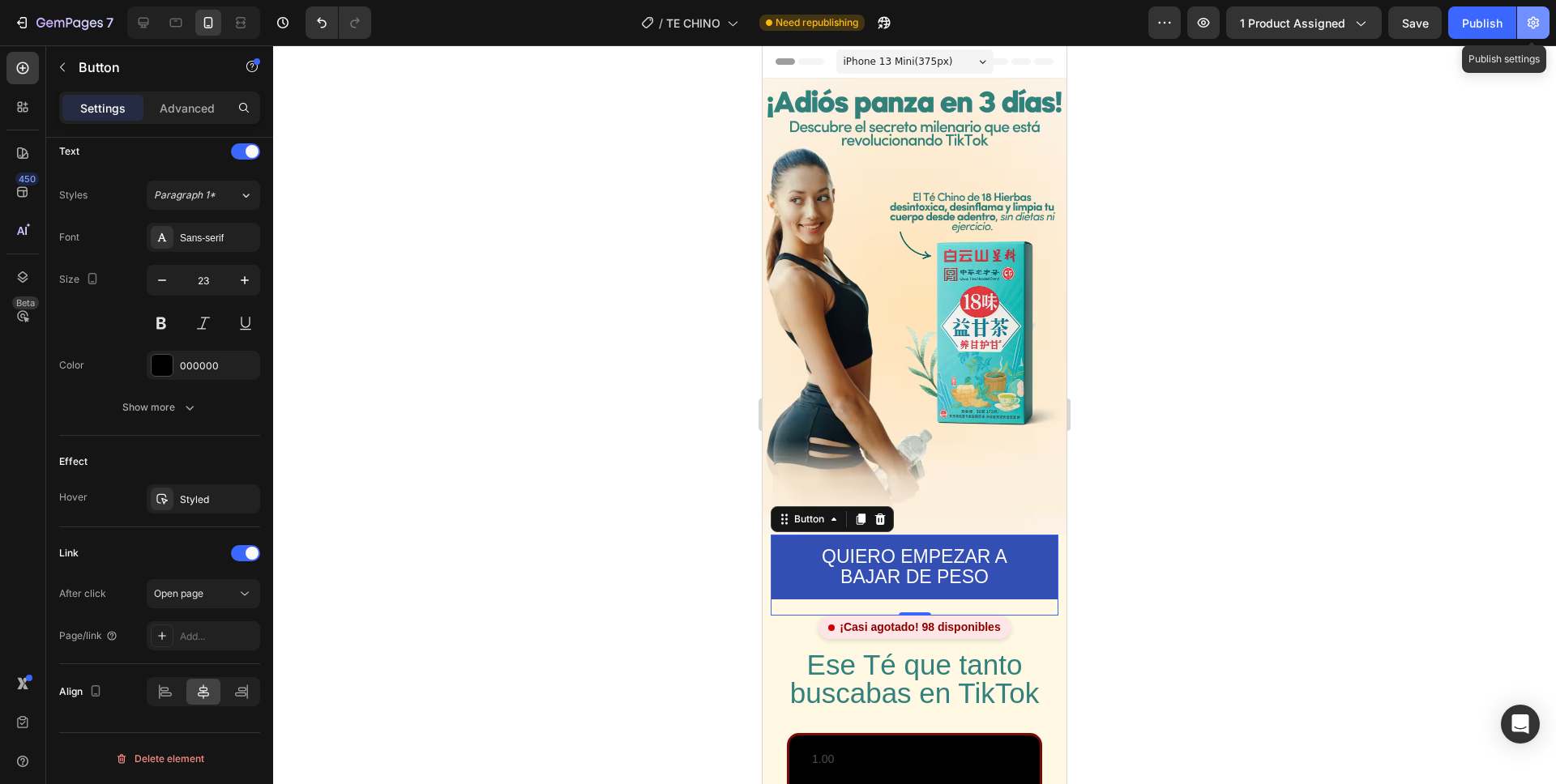
click at [1527, 34] on button "button" at bounding box center [1533, 23] width 33 height 33
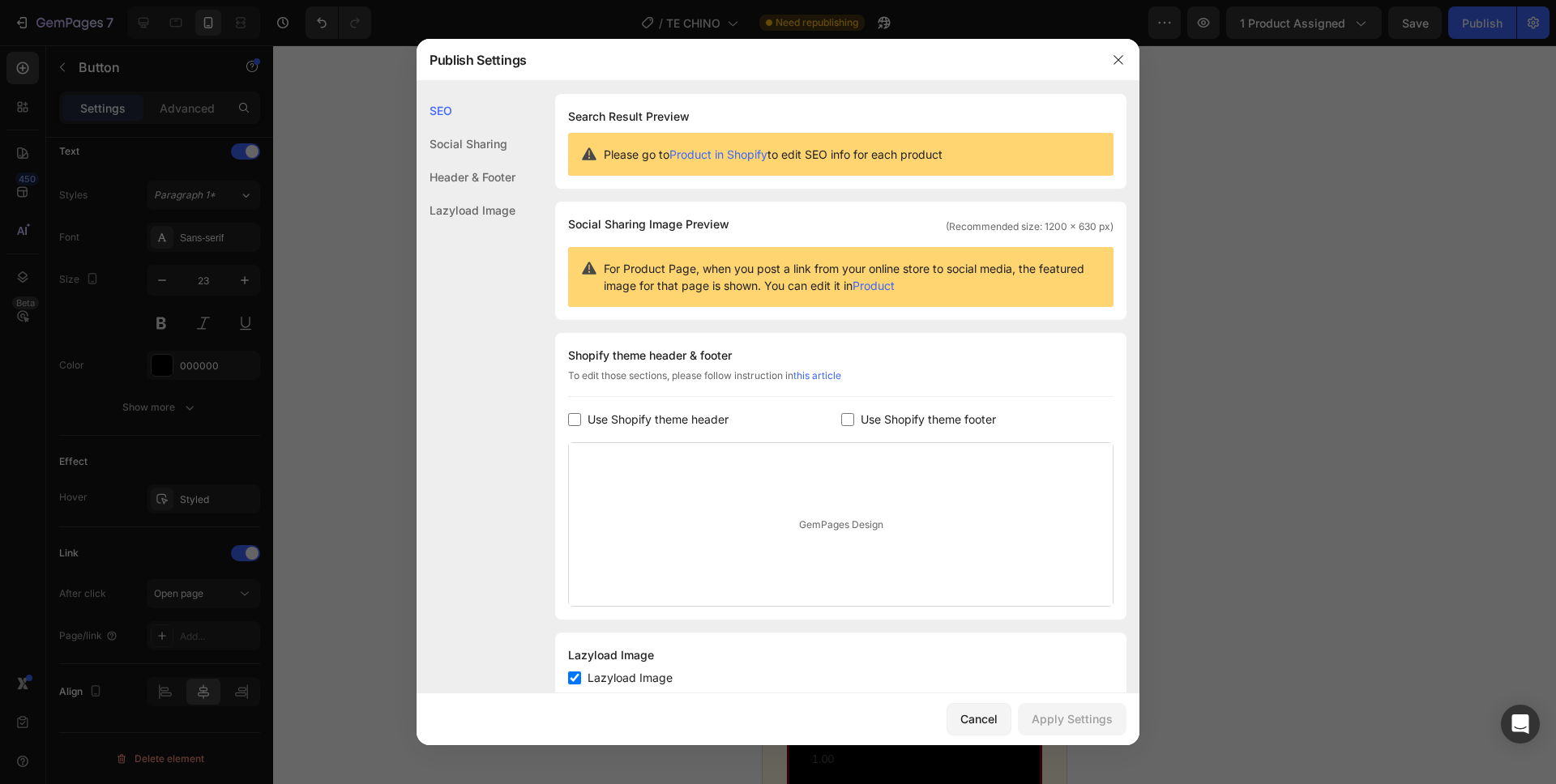
click at [695, 431] on div "Shopify theme header & footer To edit those sections, please follow instruction…" at bounding box center [841, 477] width 571 height 286
click at [686, 420] on span "Use Shopify theme header" at bounding box center [658, 419] width 141 height 19
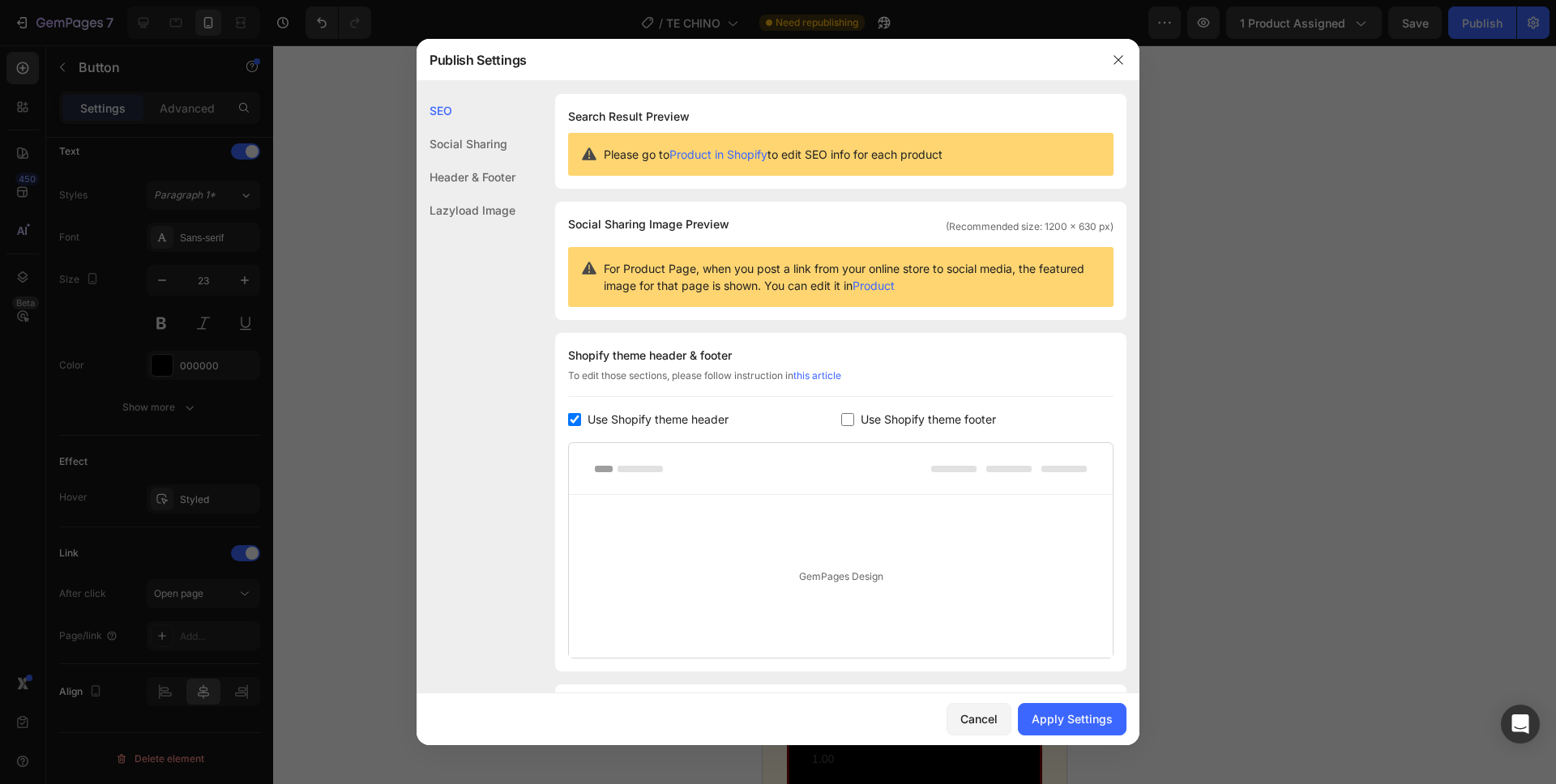
click at [686, 420] on span "Use Shopify theme header" at bounding box center [658, 419] width 141 height 19
checkbox input "false"
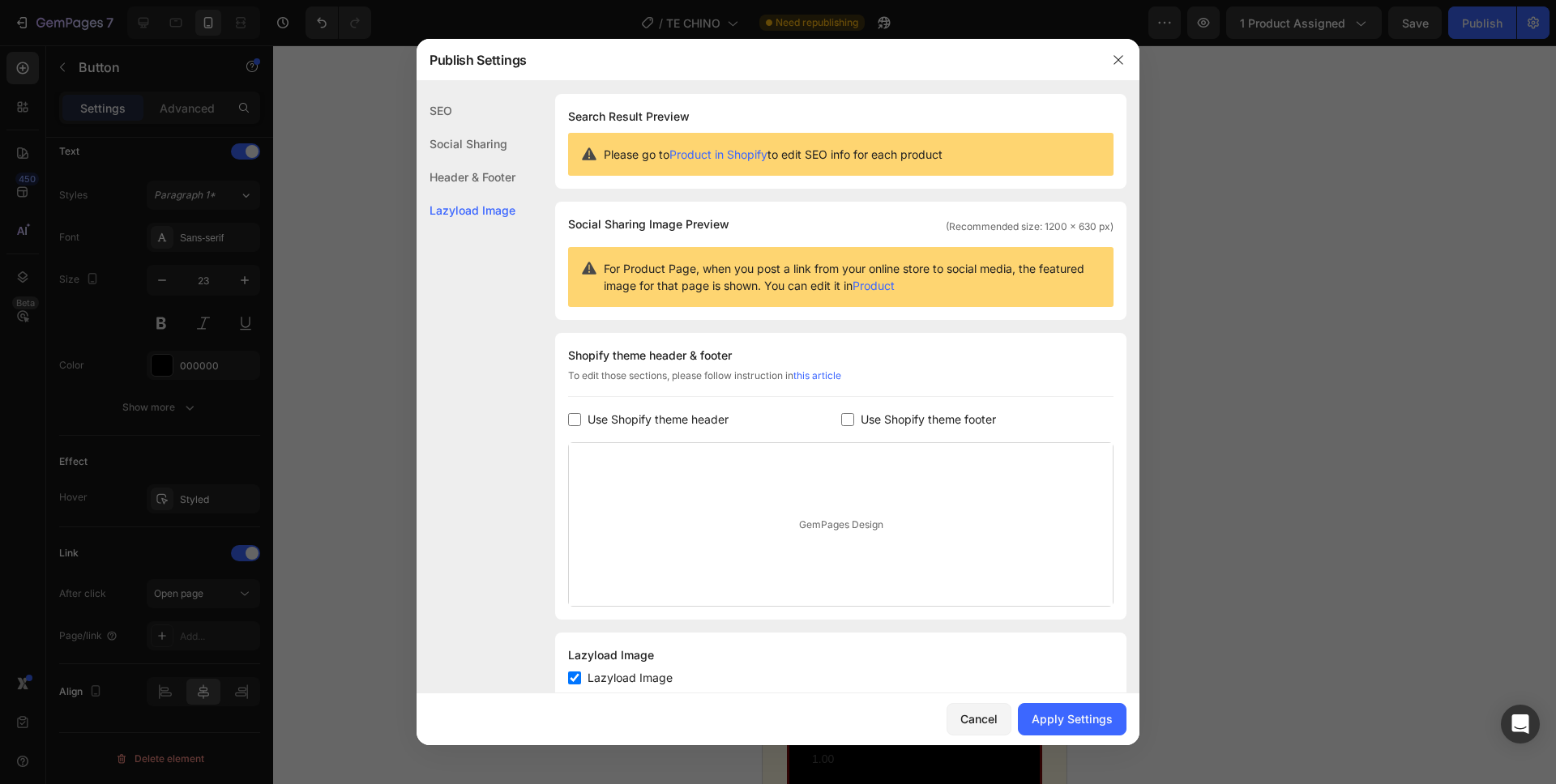
click at [846, 420] on input "checkbox" at bounding box center [847, 419] width 13 height 13
checkbox input "false"
click at [1104, 717] on div "Apply Settings" at bounding box center [1072, 719] width 81 height 17
click at [1117, 69] on button "button" at bounding box center [1118, 59] width 26 height 26
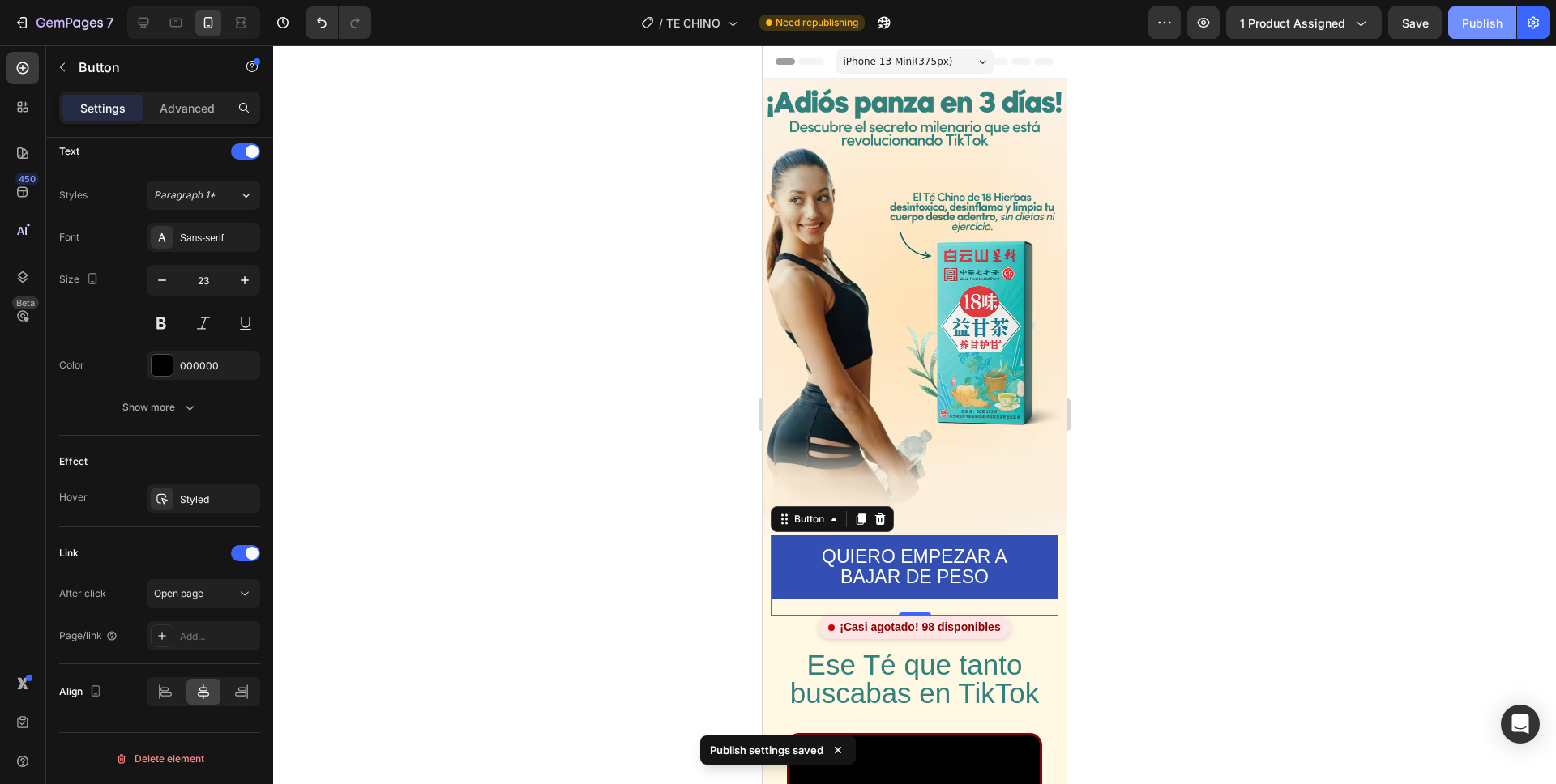
click at [1480, 24] on div "Publish" at bounding box center [1482, 23] width 40 height 17
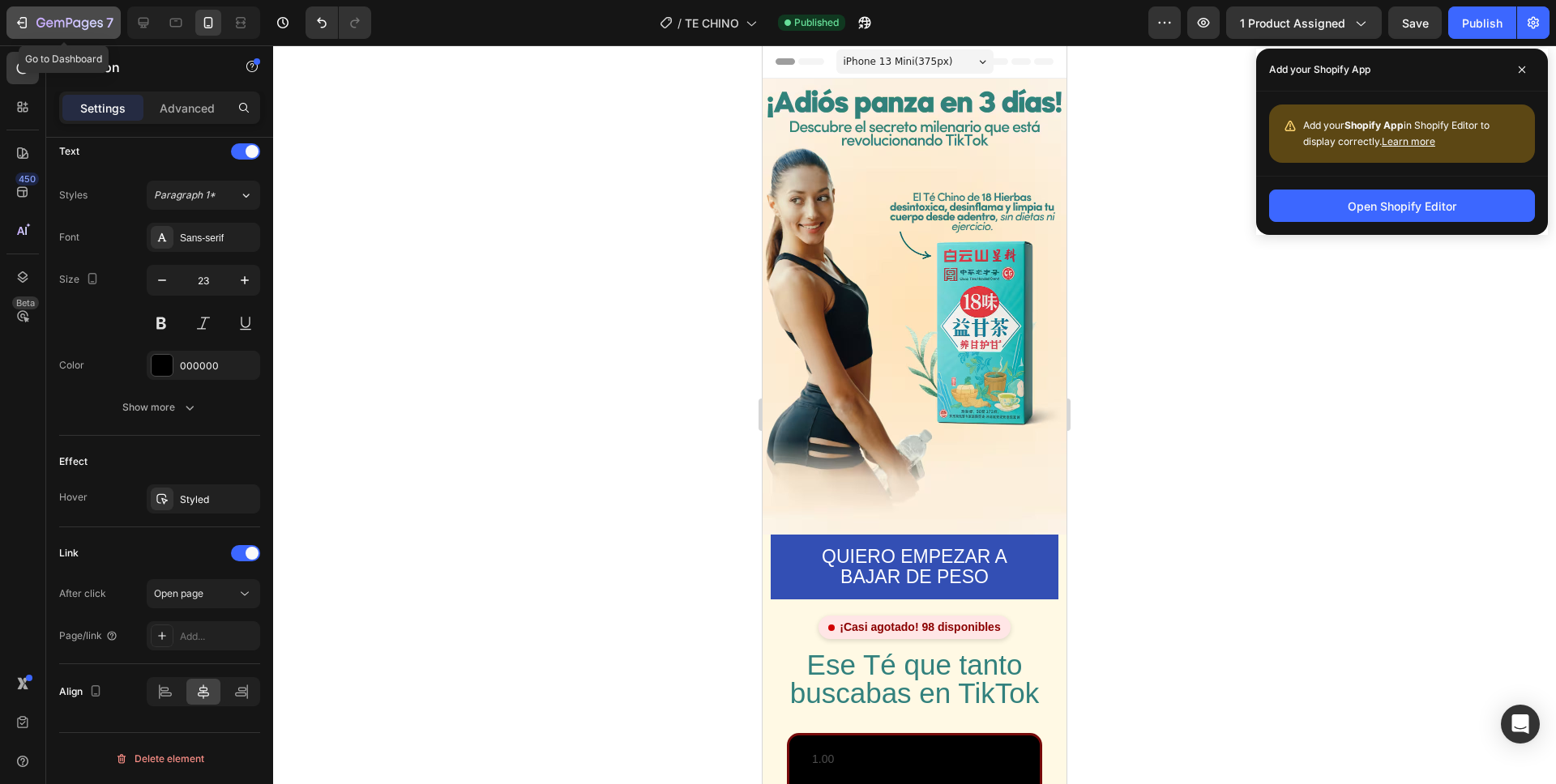
click at [56, 23] on icon "button" at bounding box center [70, 23] width 66 height 13
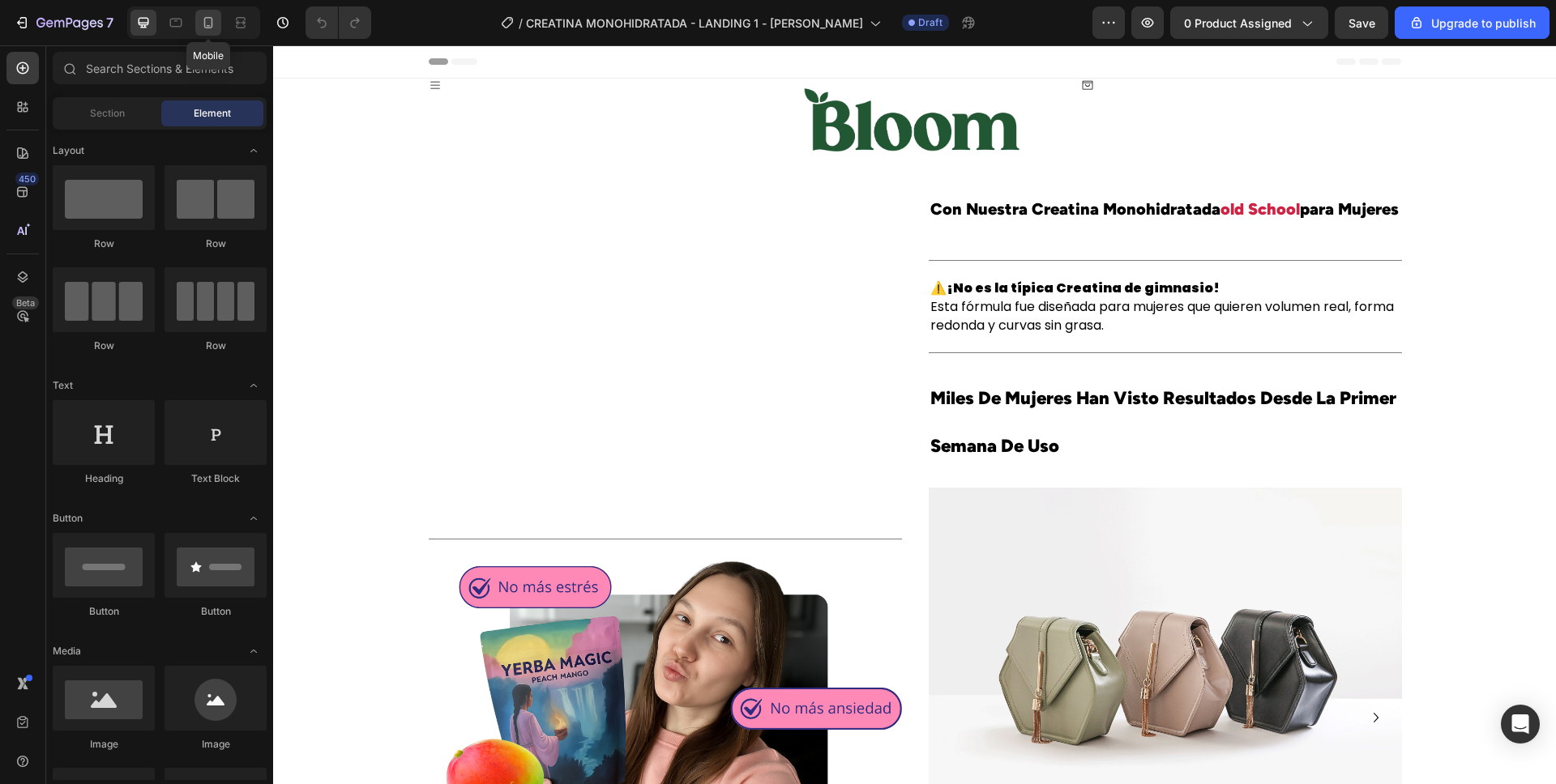
click at [197, 34] on div at bounding box center [208, 23] width 26 height 26
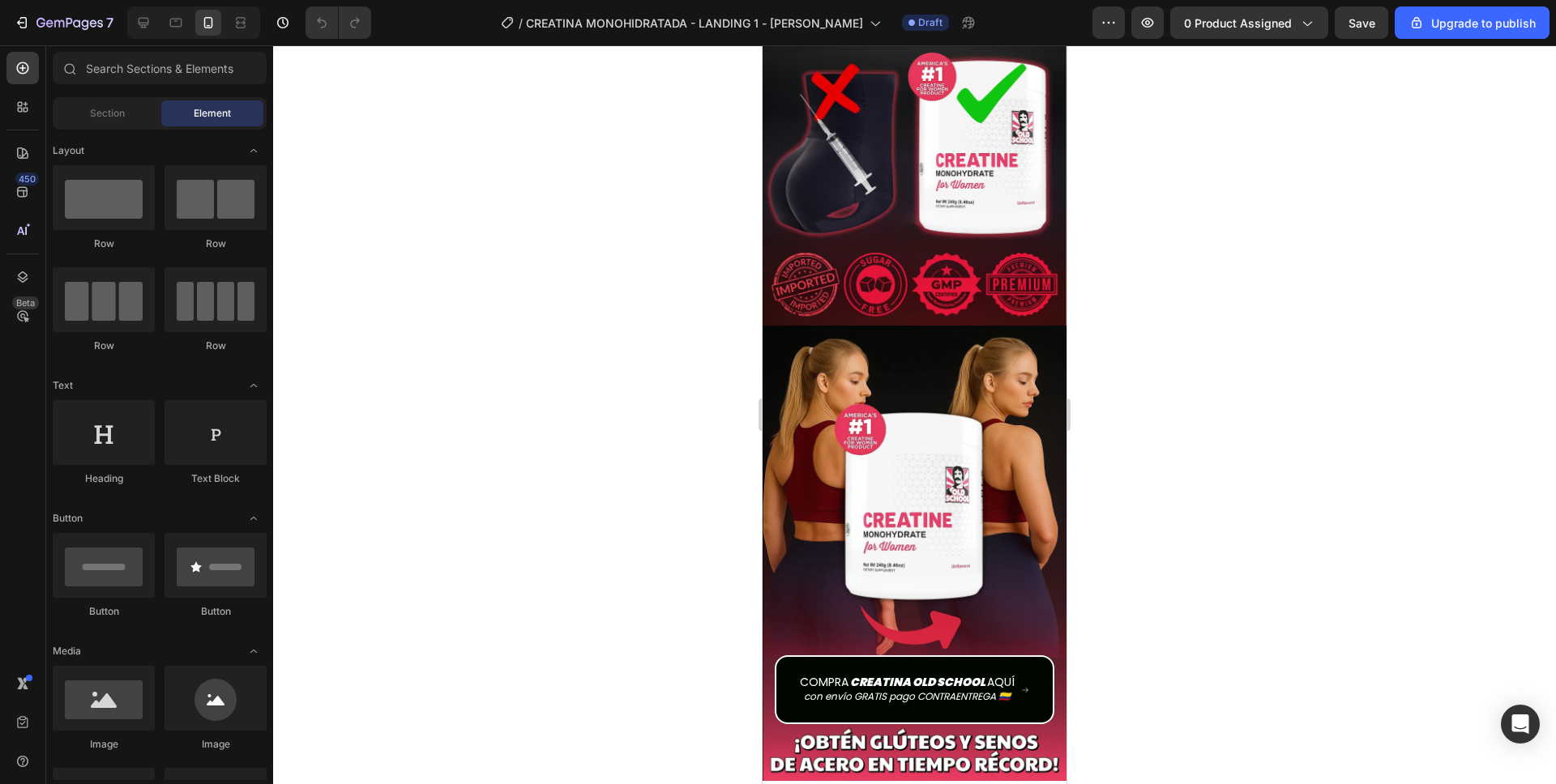
scroll to position [2150, 0]
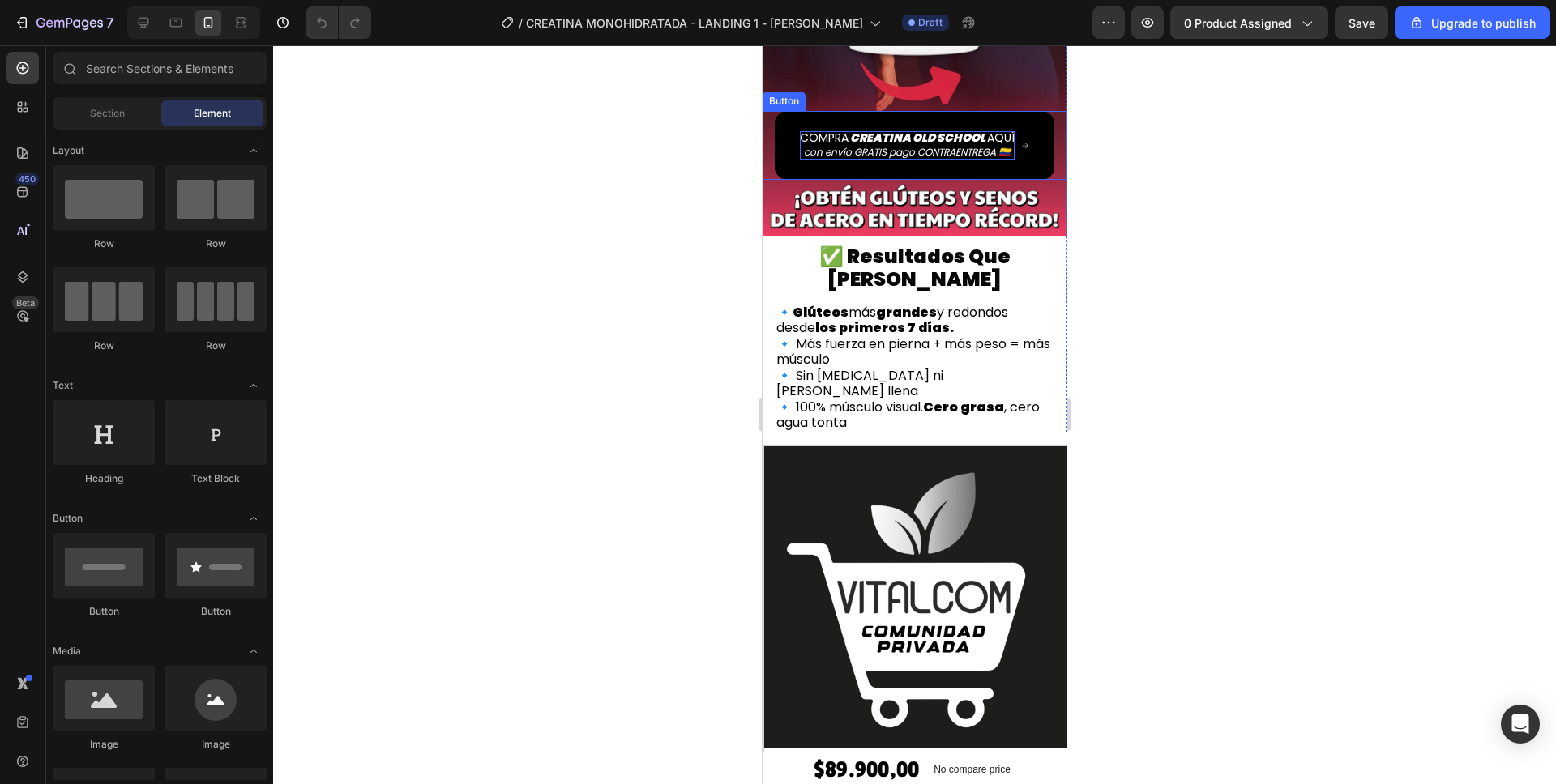
click at [895, 130] on strong "CREATINA OLD SCHOOL" at bounding box center [918, 137] width 136 height 16
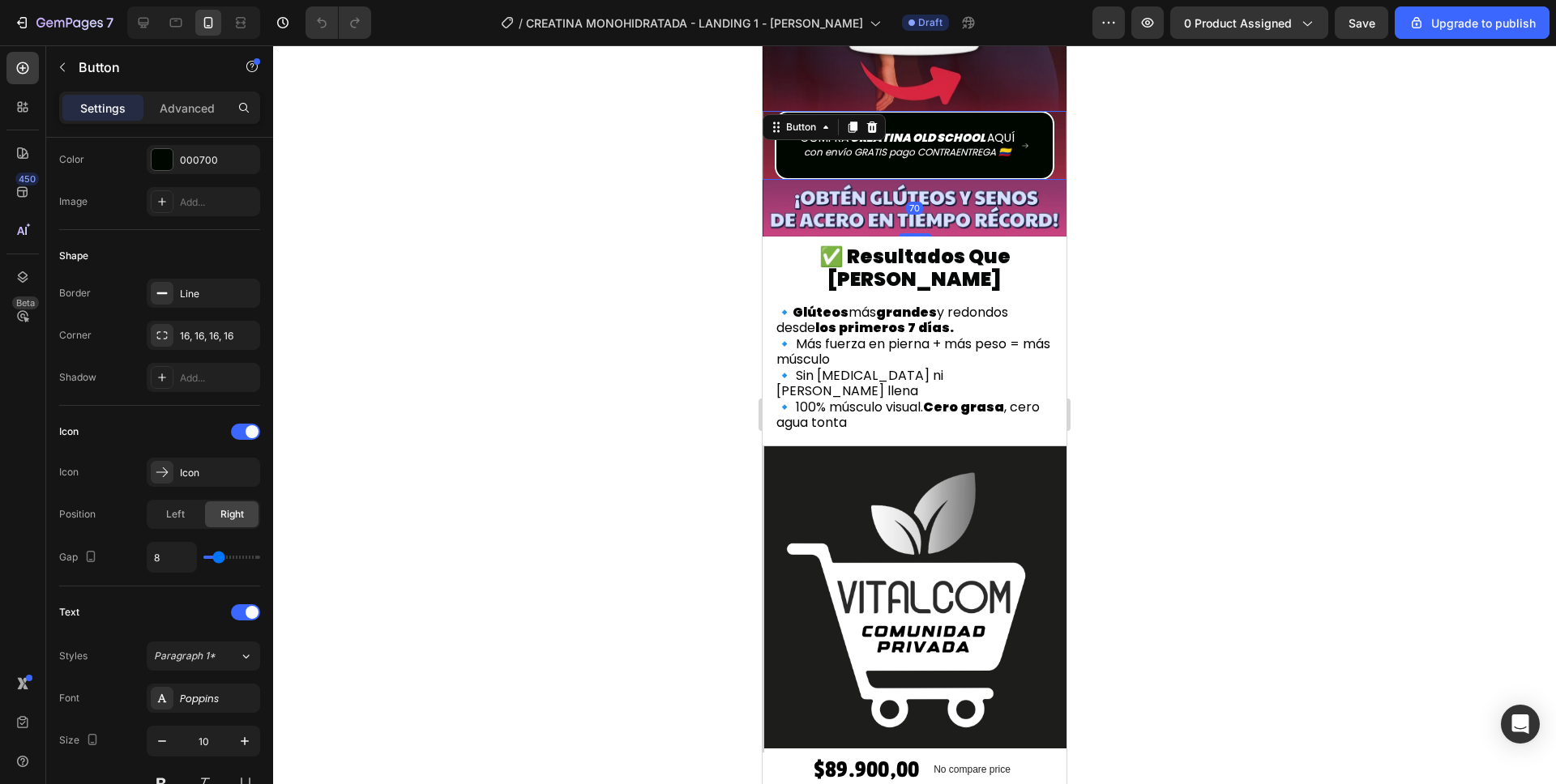
scroll to position [724, 0]
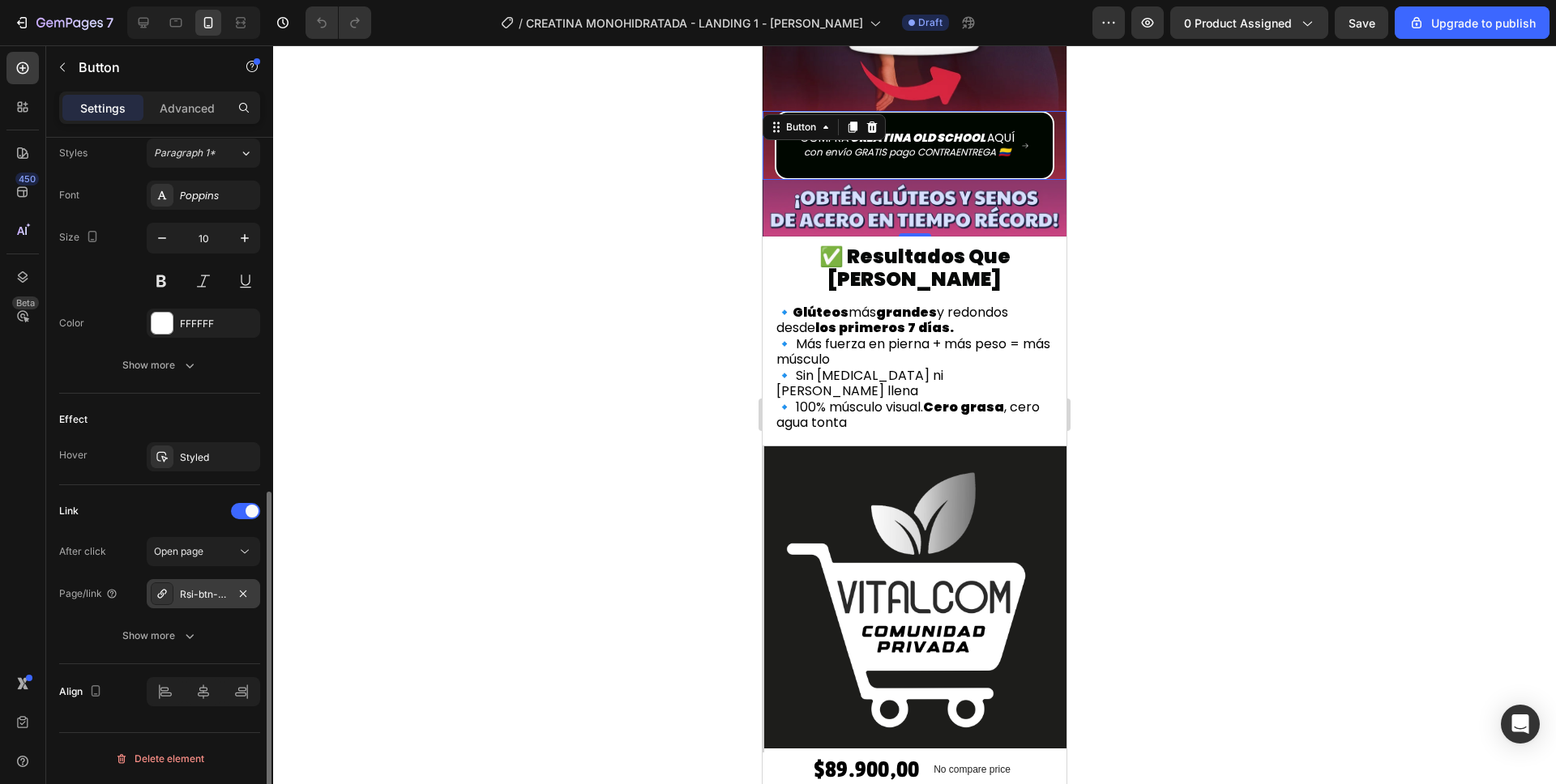
click at [222, 592] on div "Rsi-btn-overwrite" at bounding box center [204, 594] width 47 height 14
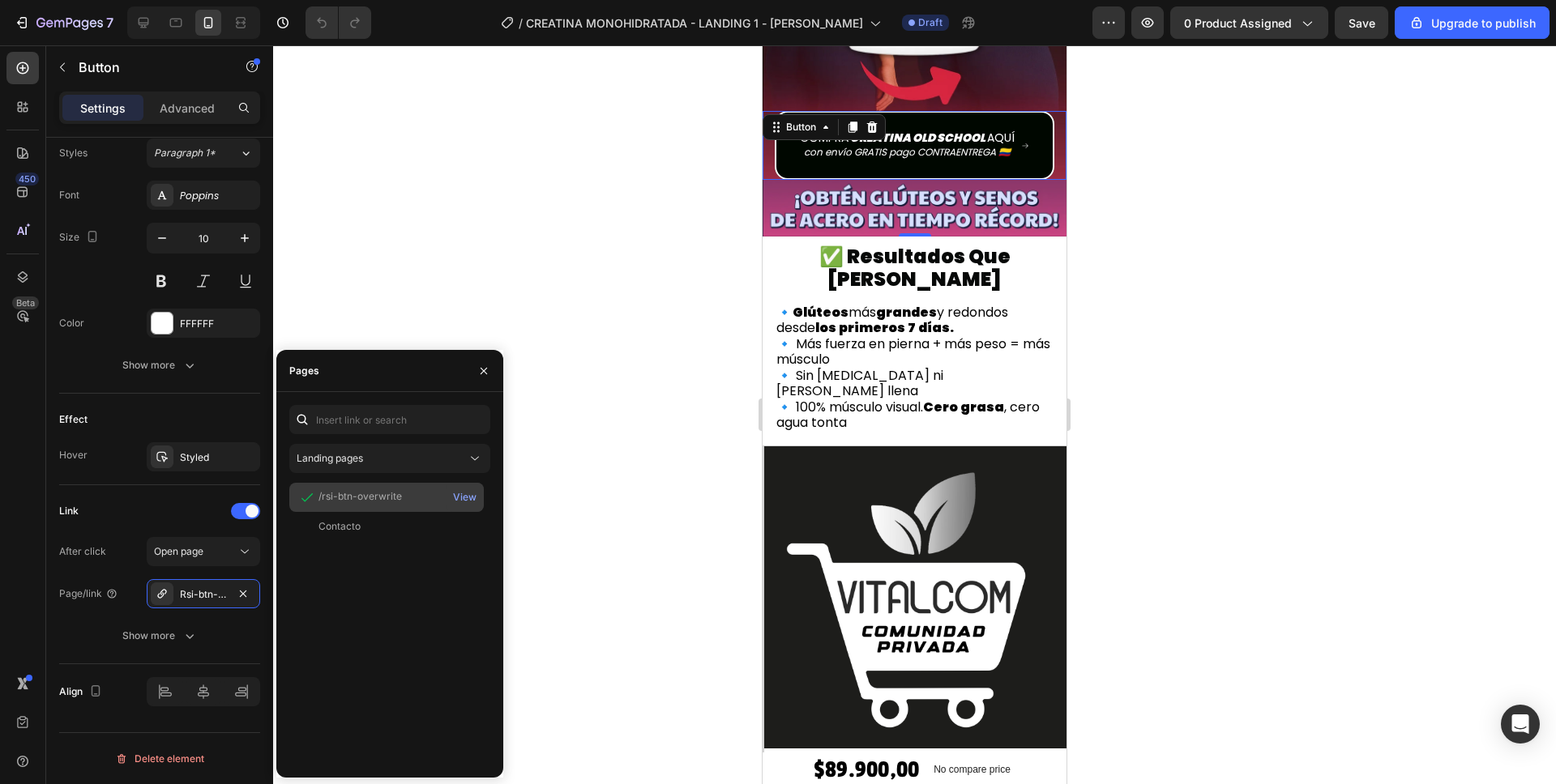
click at [359, 500] on div "/rsi-btn-overwrite" at bounding box center [360, 496] width 84 height 14
copy div "/rsi-btn-overwrite"
click at [58, 17] on icon "button" at bounding box center [70, 23] width 66 height 13
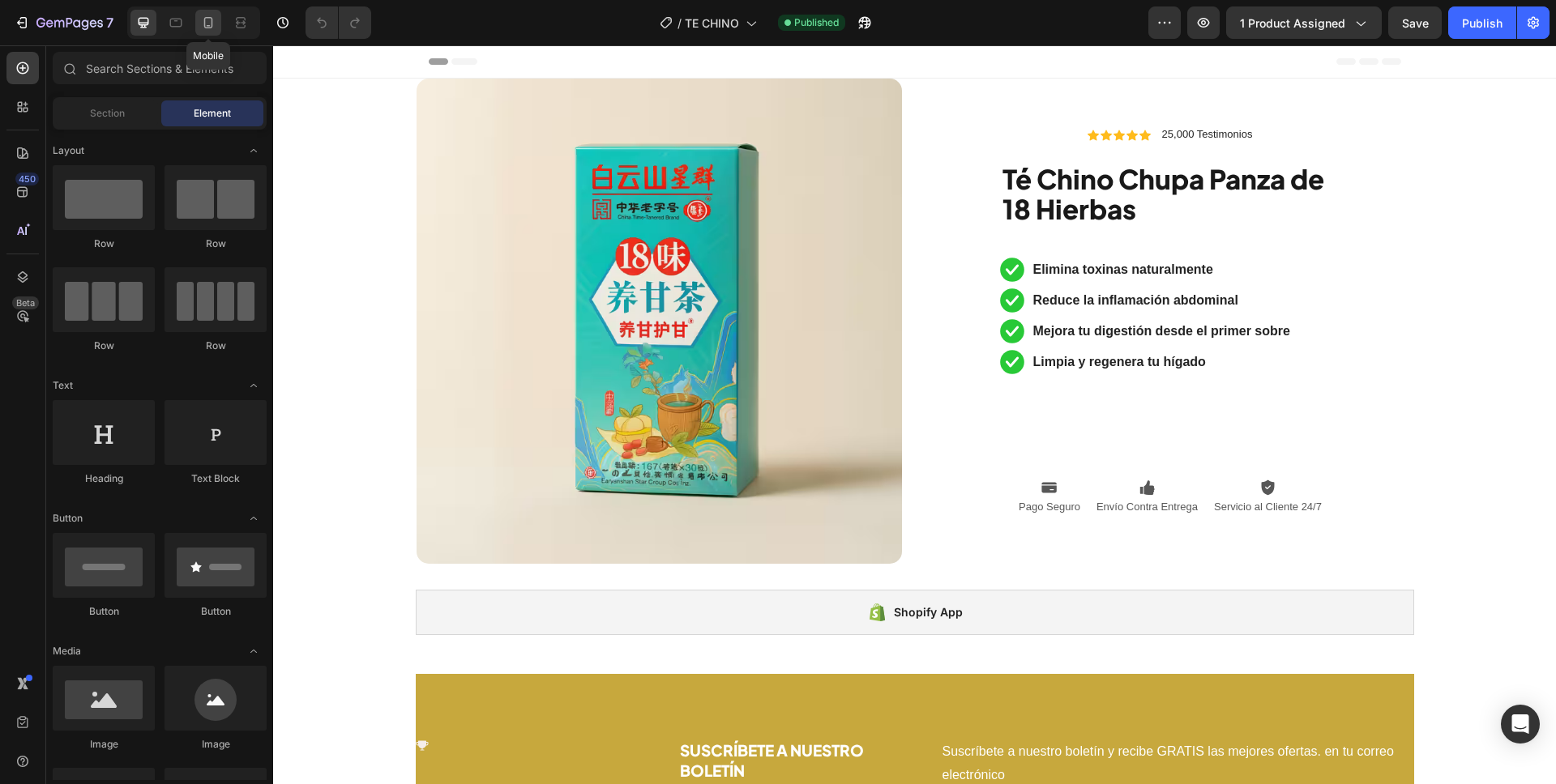
click at [211, 34] on div at bounding box center [208, 23] width 26 height 26
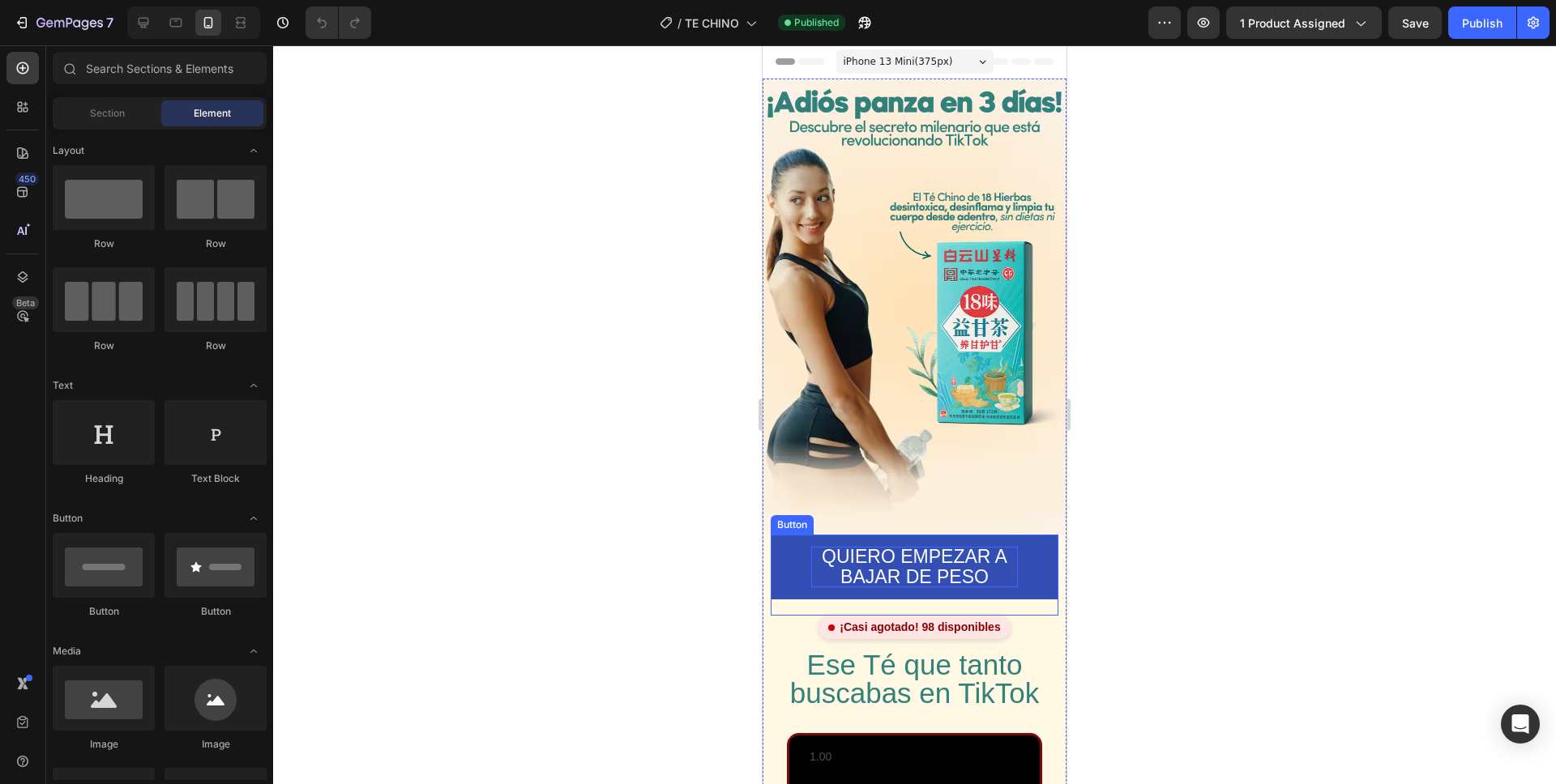
click at [979, 555] on span "QUIERO EMPEZAR A BAJAR DE PESO" at bounding box center [914, 566] width 185 height 41
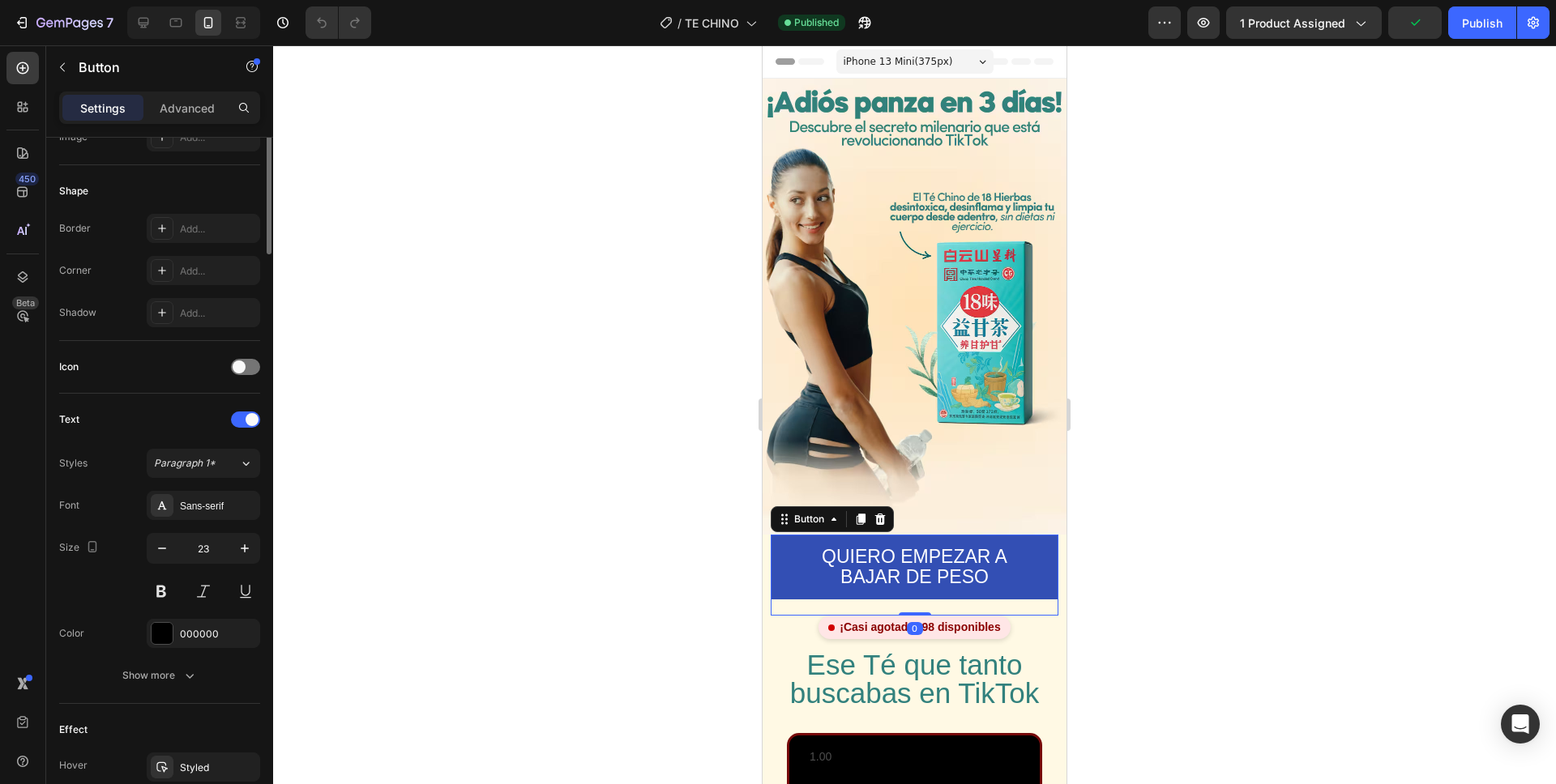
scroll to position [554, 0]
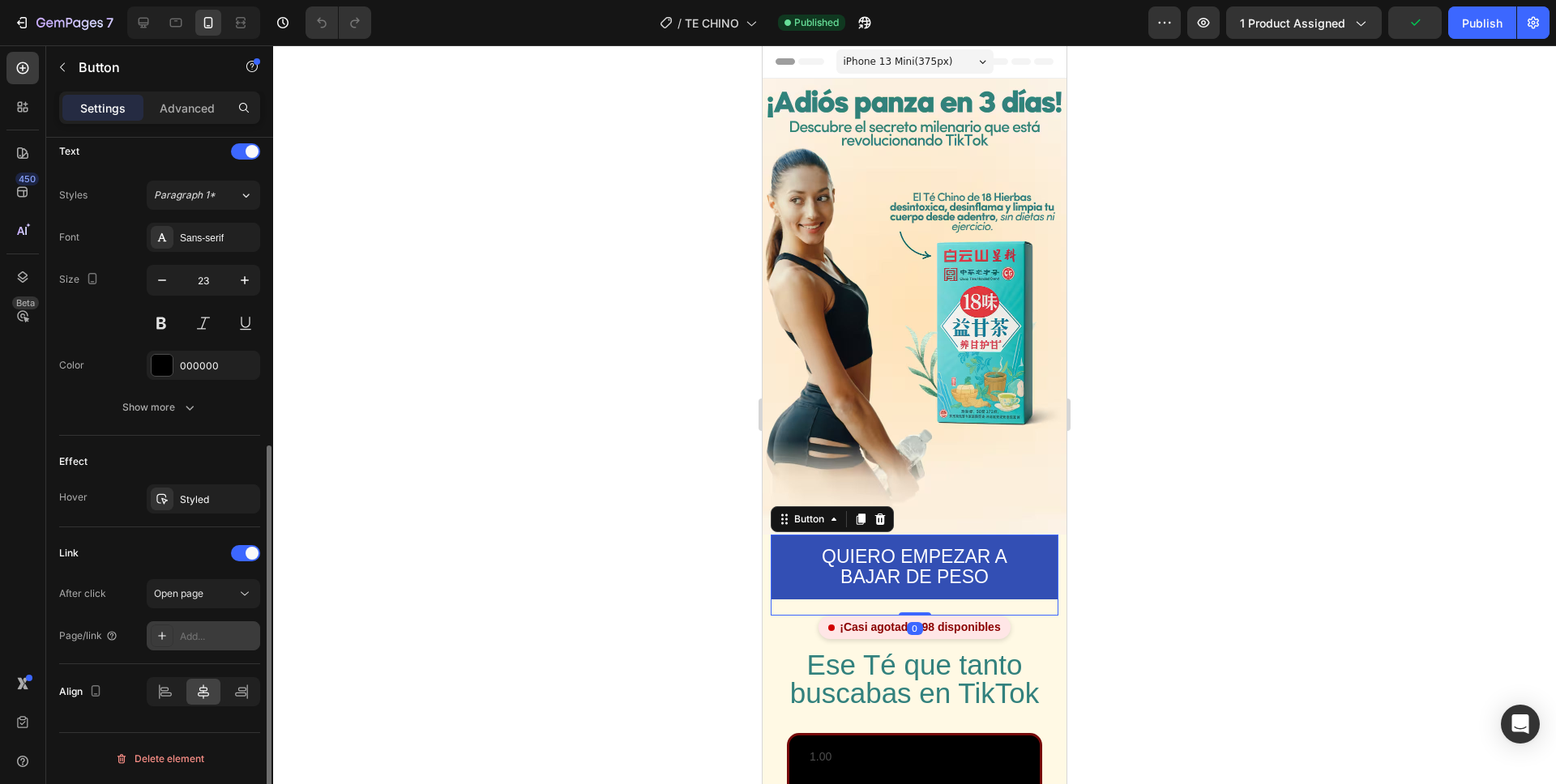
click at [188, 639] on div "Add..." at bounding box center [218, 636] width 76 height 14
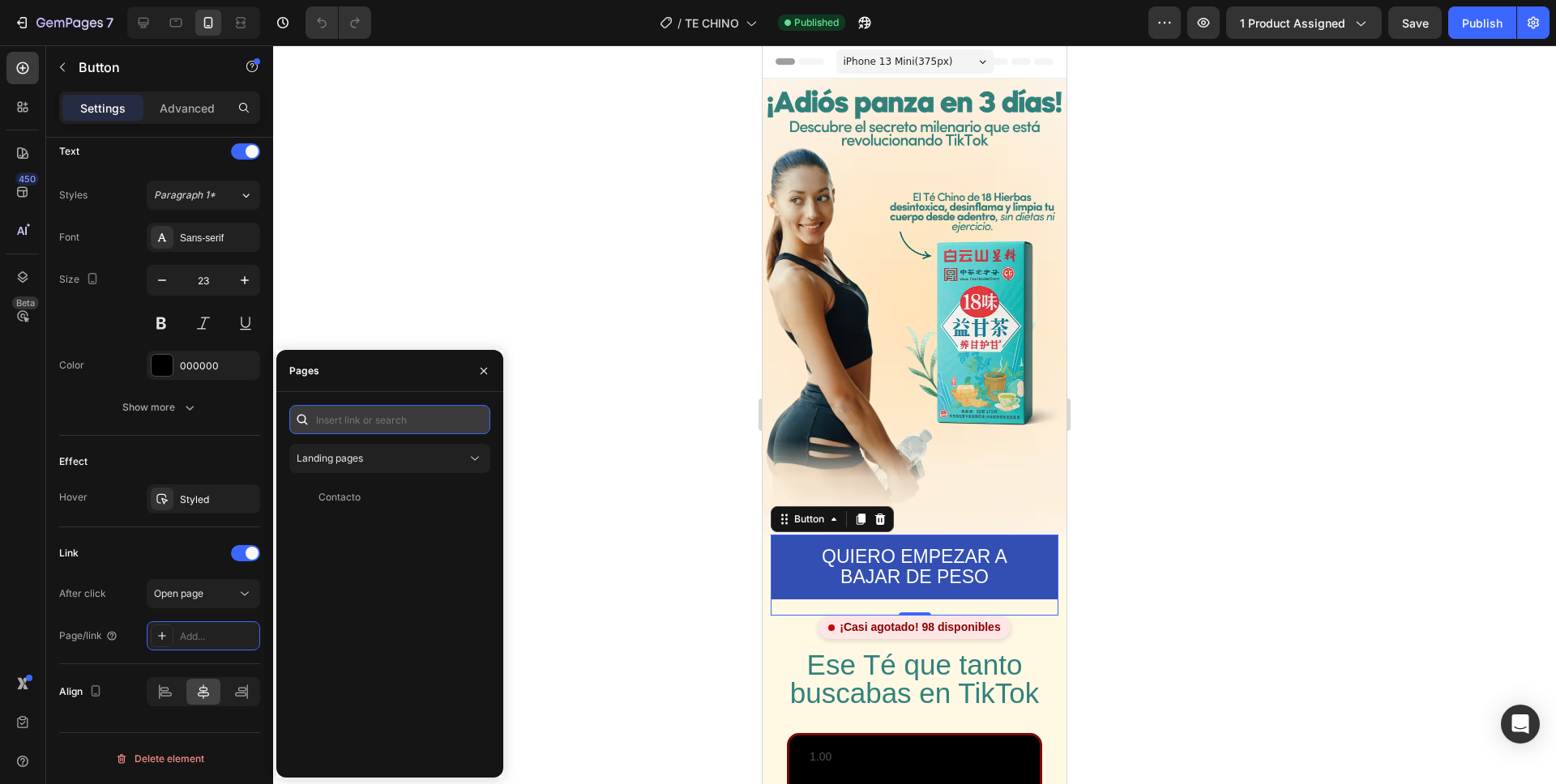
click at [355, 426] on input "text" at bounding box center [390, 420] width 201 height 29
paste input "/rsi-btn-overwrite"
type input "/rsi-btn-overwrite"
click at [379, 463] on div "/rsi-btn-overwrite" at bounding box center [360, 458] width 84 height 14
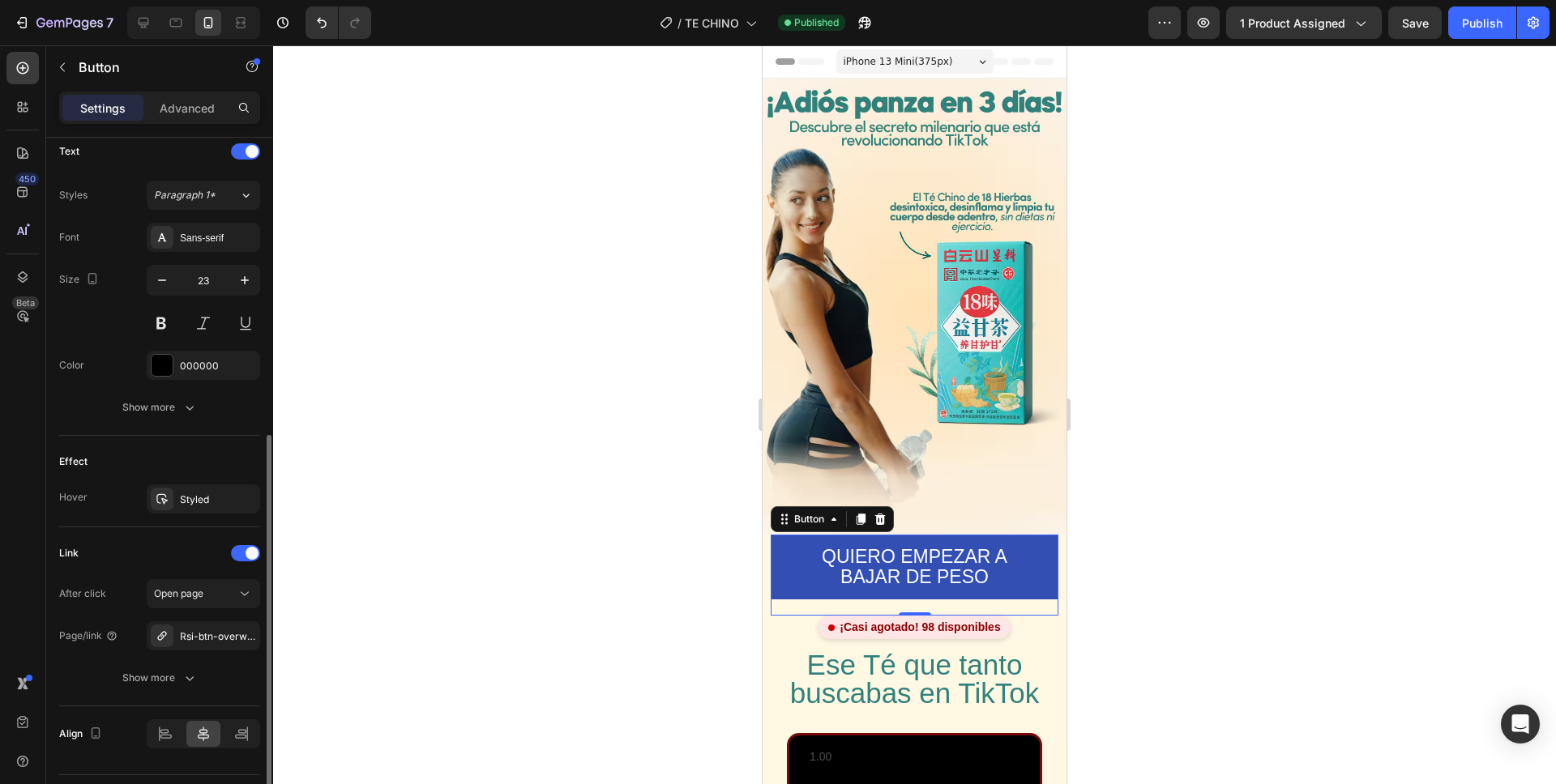
click at [126, 540] on div "Link" at bounding box center [160, 553] width 201 height 26
click at [1481, 24] on div "Publish" at bounding box center [1482, 23] width 40 height 17
click at [178, 108] on p "Advanced" at bounding box center [188, 108] width 55 height 17
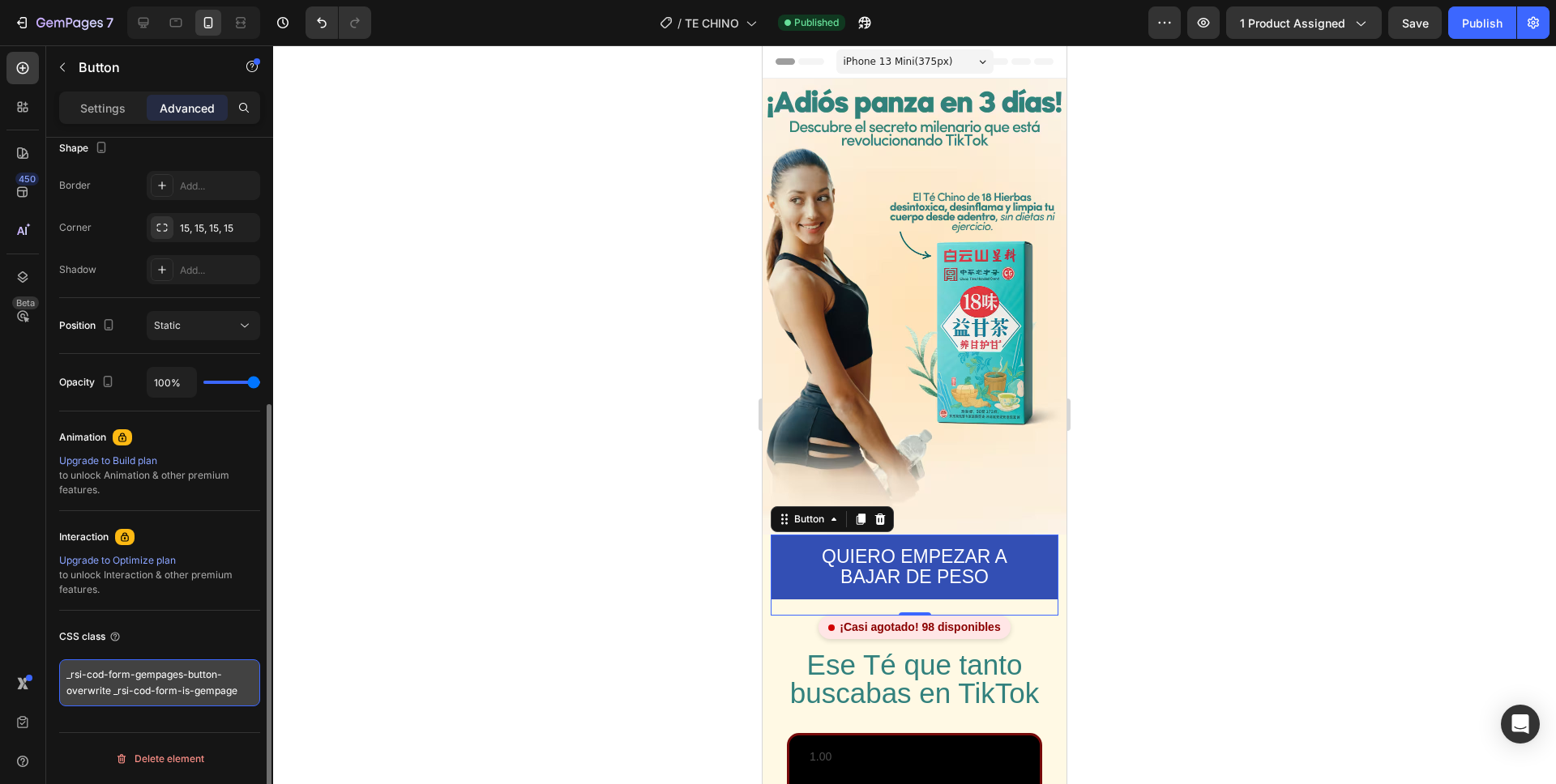
click at [225, 690] on textarea "_rsi-cod-form-gempages-button-overwrite _rsi-cod-form-is-gempage" at bounding box center [160, 683] width 201 height 47
click at [223, 677] on textarea "_rsi-cod-form-gempages-button-overwrite _rsi-cod-form-is-gempage" at bounding box center [160, 683] width 201 height 47
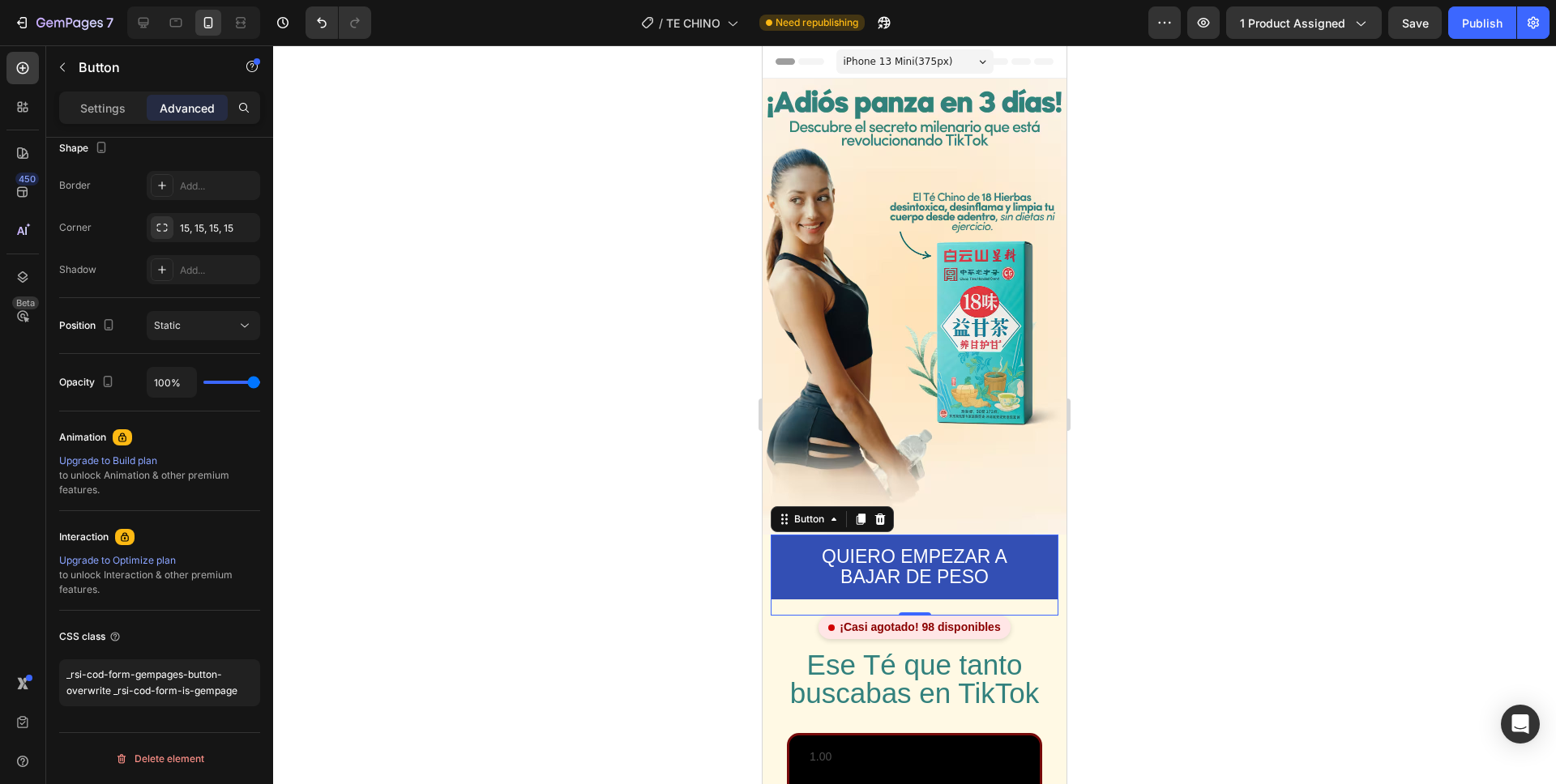
scroll to position [0, 0]
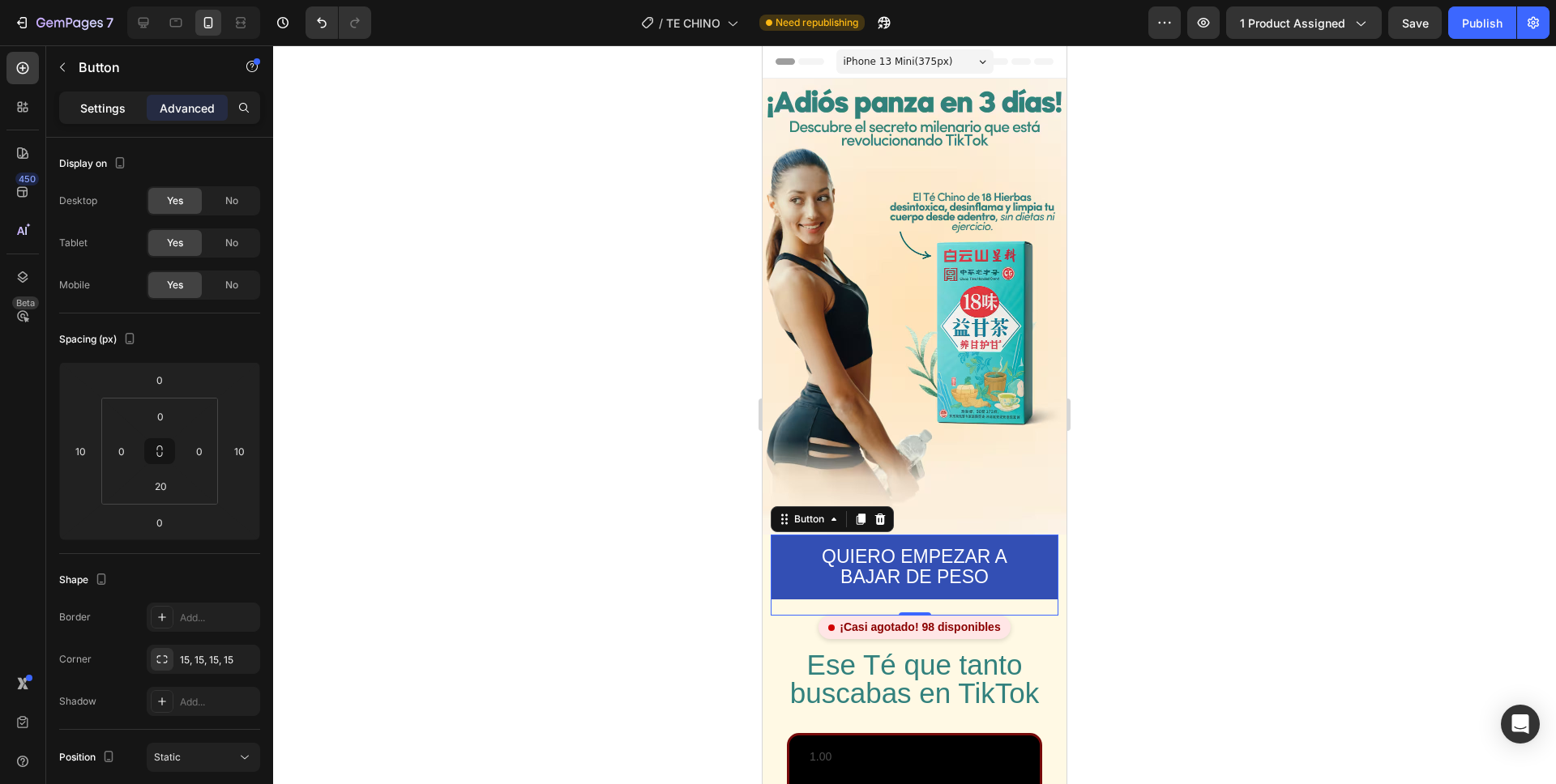
click at [102, 116] on div "Settings" at bounding box center [102, 107] width 81 height 26
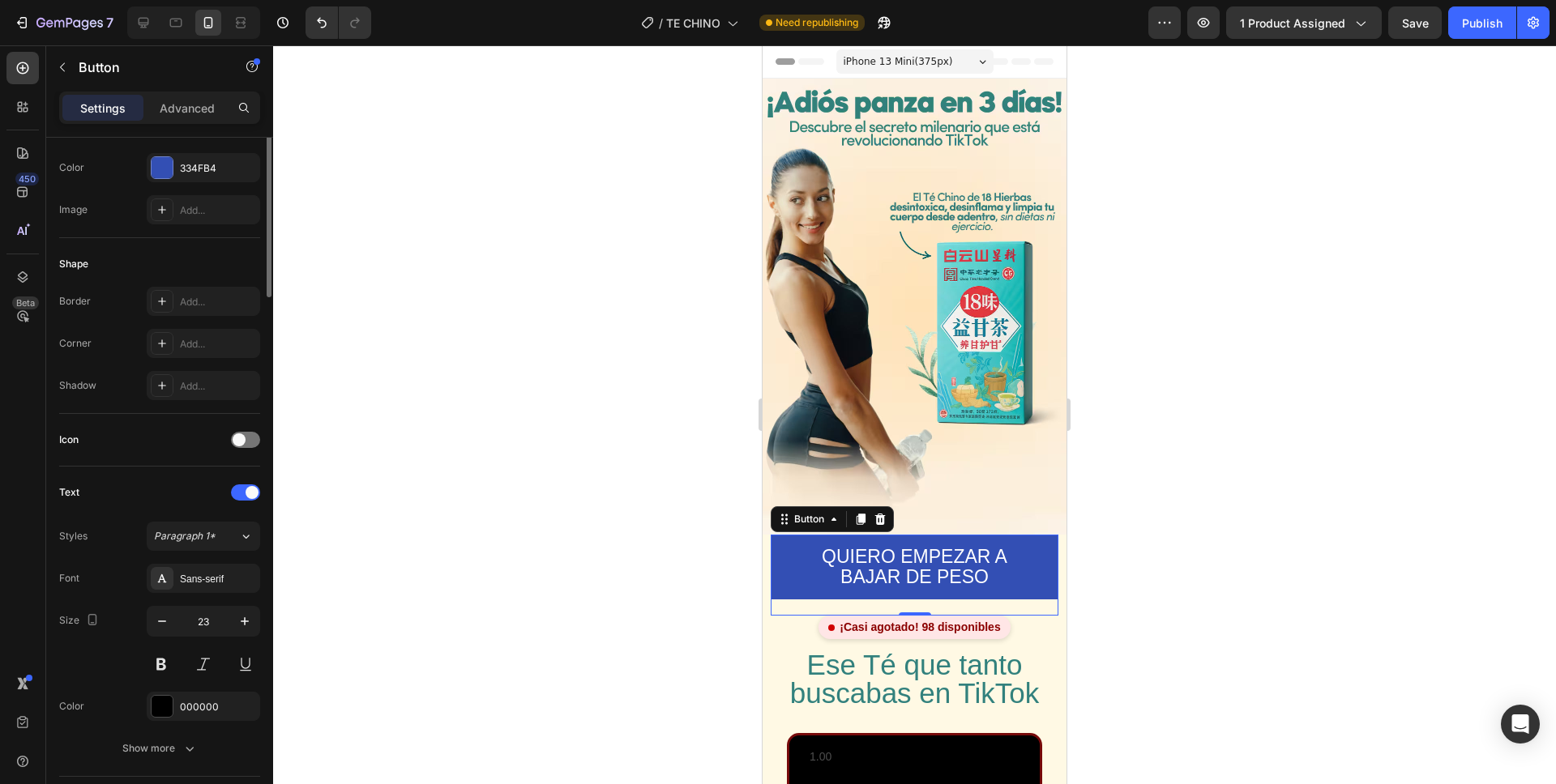
scroll to position [596, 0]
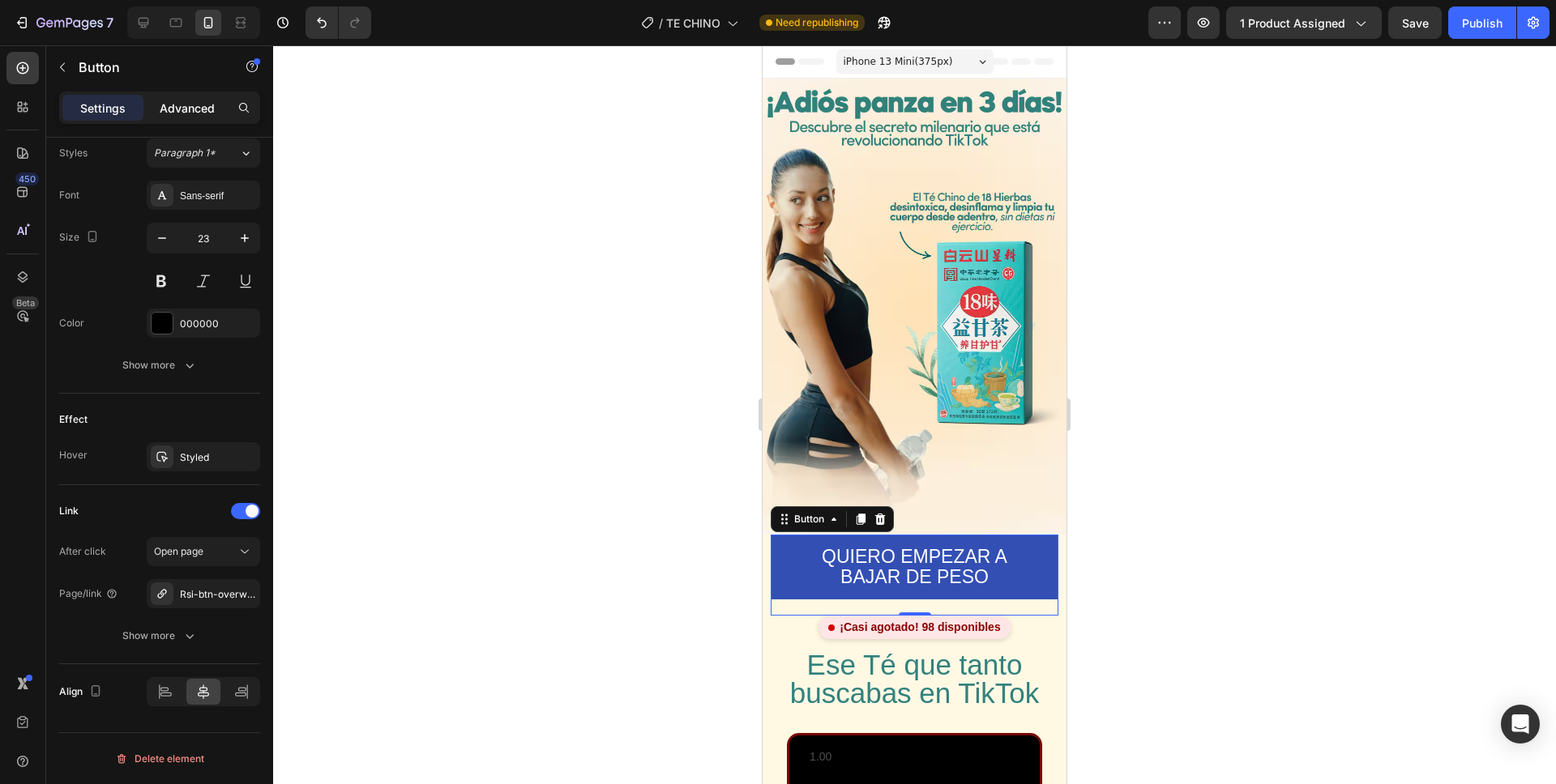
click at [189, 111] on p "Advanced" at bounding box center [188, 108] width 55 height 17
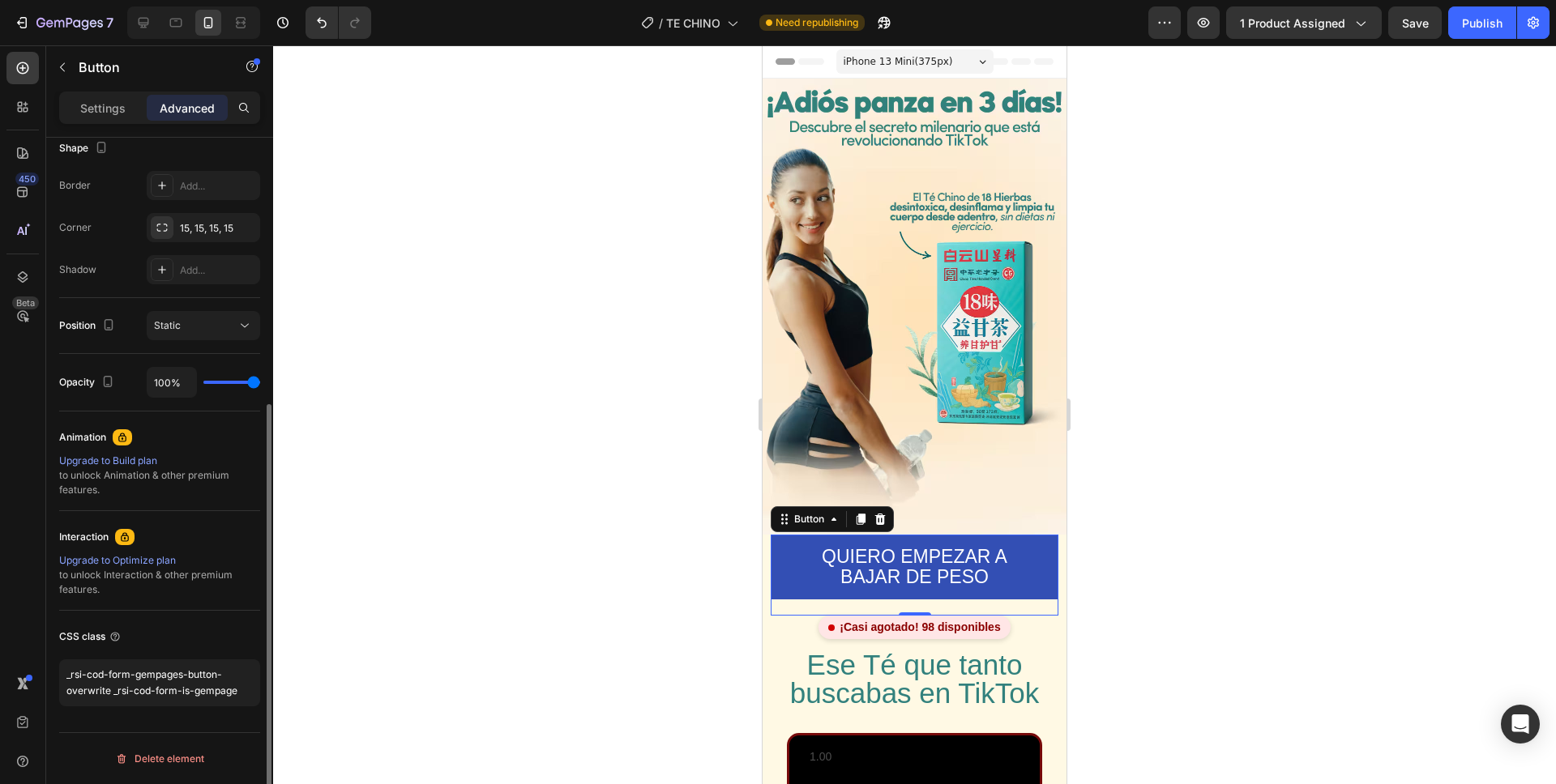
scroll to position [431, 0]
click at [180, 668] on textarea "_rsi-cod-form-gempages-button-overwrite _rsi-cod-form-is-gempage" at bounding box center [160, 683] width 201 height 47
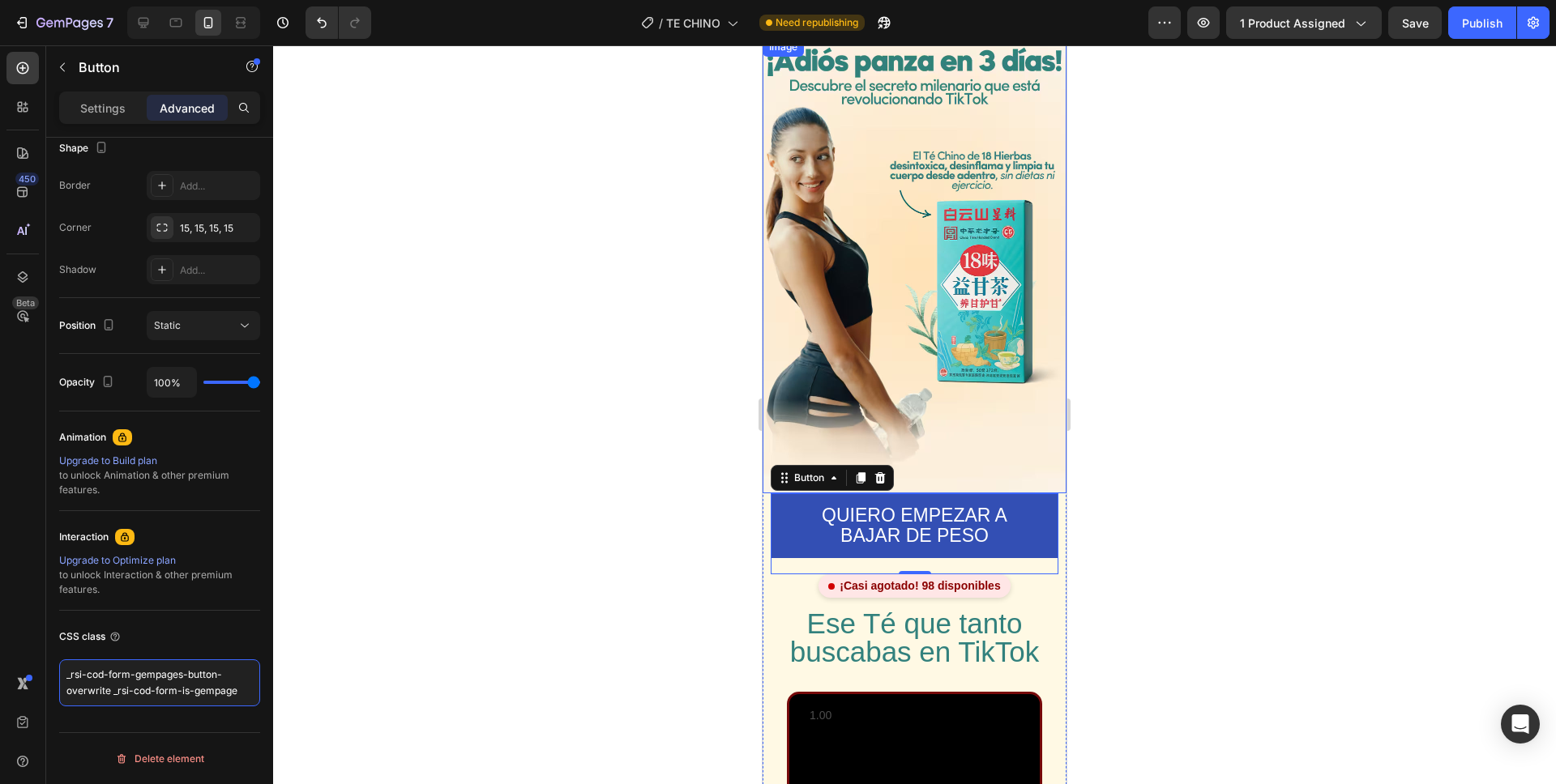
scroll to position [0, 0]
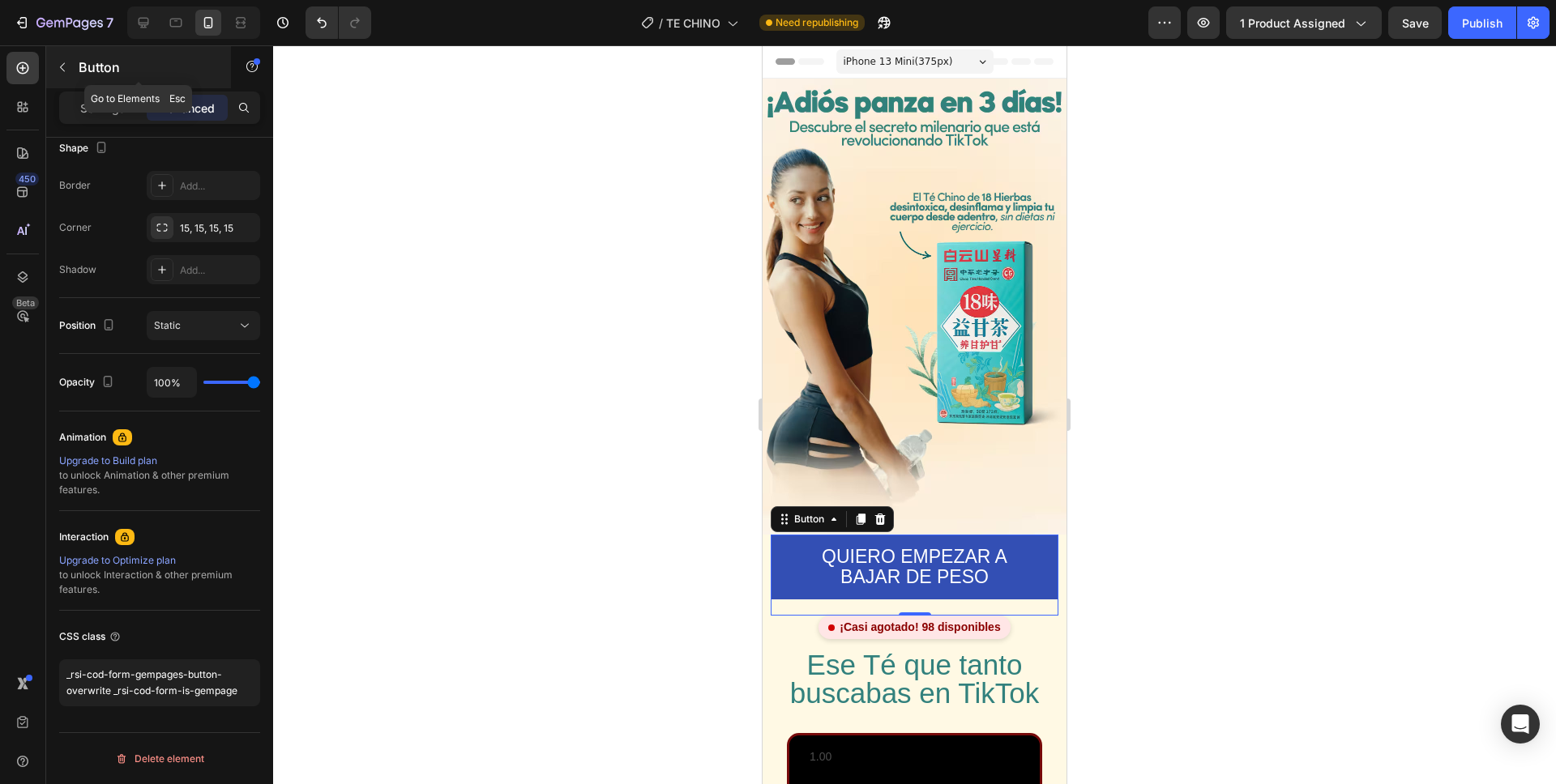
click at [72, 67] on button "button" at bounding box center [62, 67] width 26 height 26
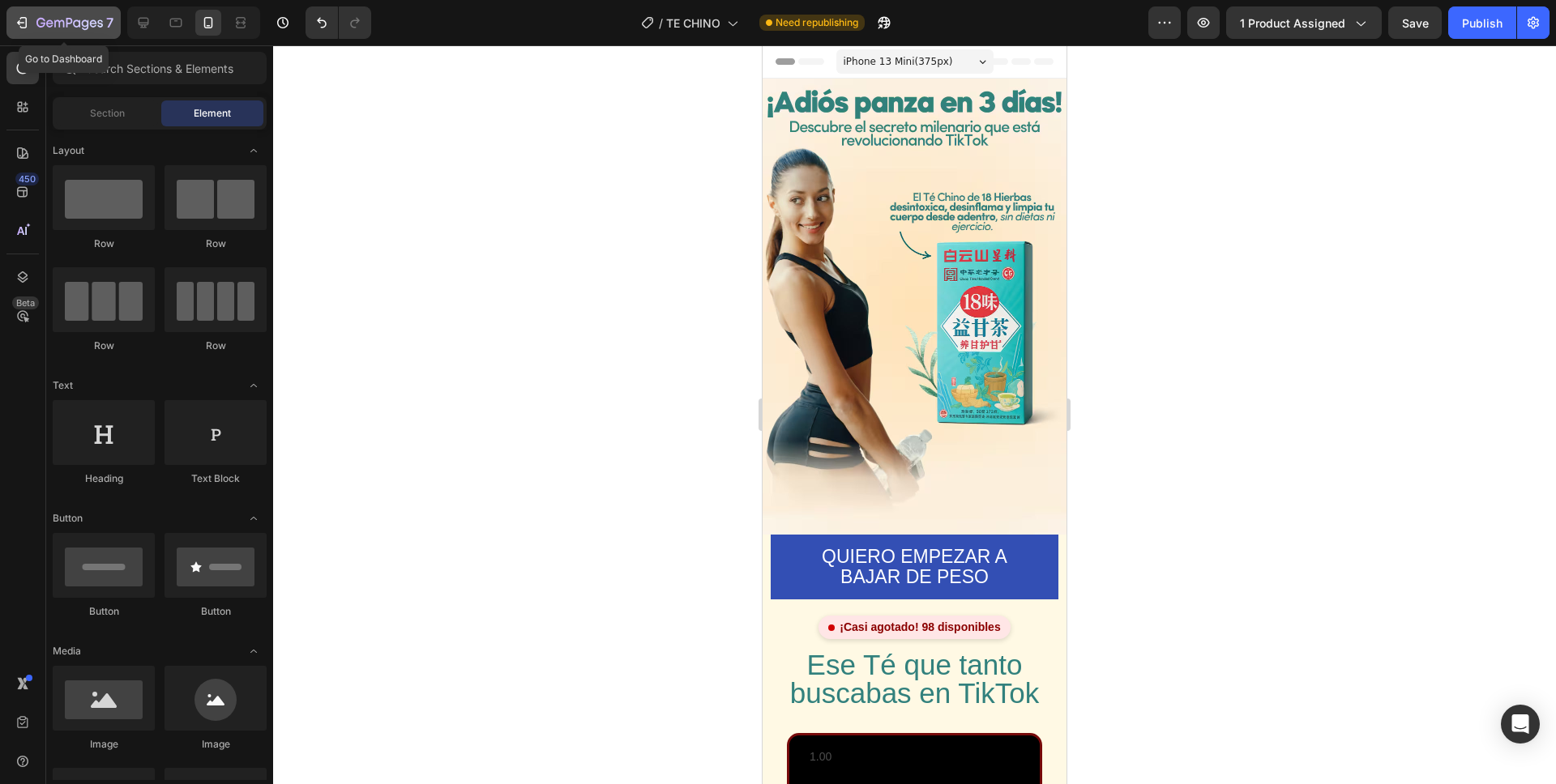
click at [75, 24] on icon "button" at bounding box center [70, 23] width 66 height 13
